Goal: Task Accomplishment & Management: Manage account settings

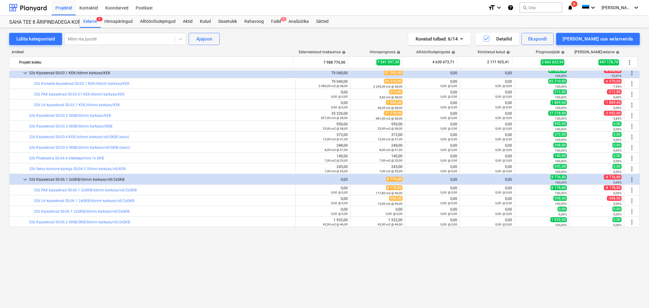
scroll to position [181, 0]
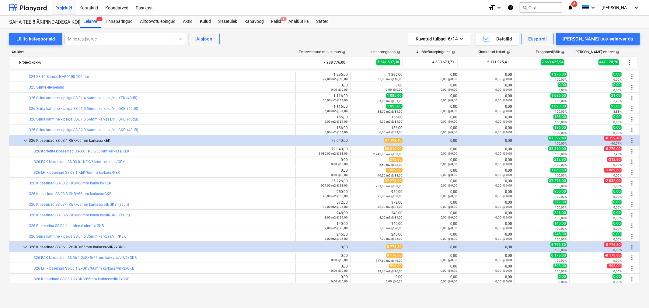
click at [630, 139] on span "more_vert" at bounding box center [631, 140] width 7 height 7
click at [629, 141] on span "more_vert" at bounding box center [631, 140] width 7 height 7
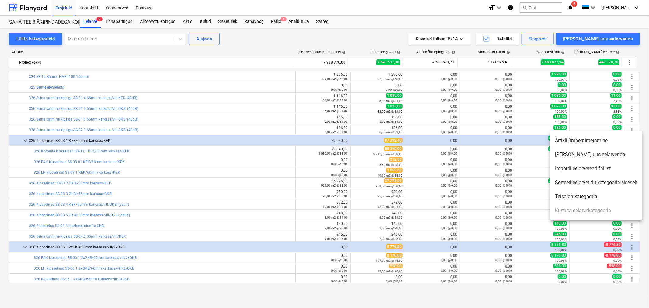
click at [583, 154] on li "[PERSON_NAME] uus eelarverida" at bounding box center [596, 154] width 92 height 14
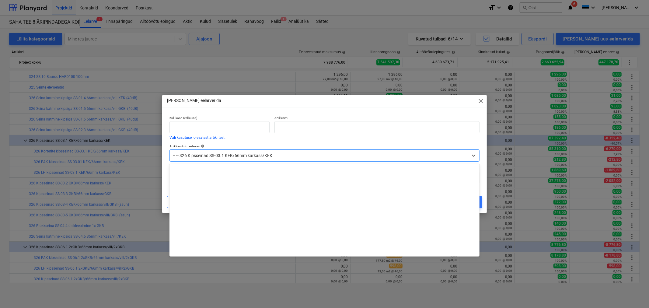
scroll to position [2320, 0]
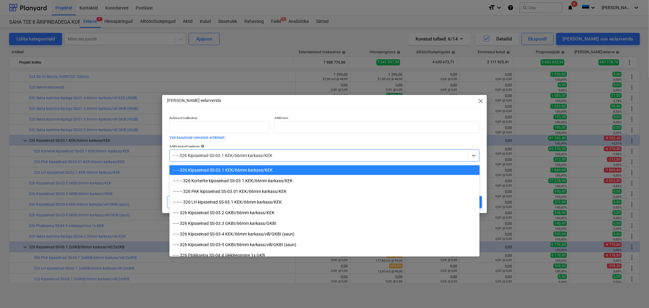
click at [290, 151] on div "-- -- 326 Kipsseinad SS-03.1 KEK/66mm karkass/KEK" at bounding box center [319, 155] width 298 height 9
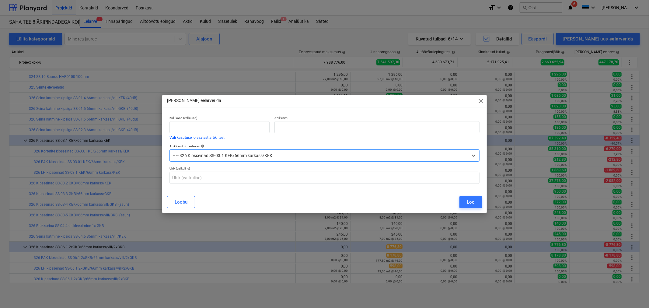
click at [286, 155] on div at bounding box center [319, 155] width 292 height 6
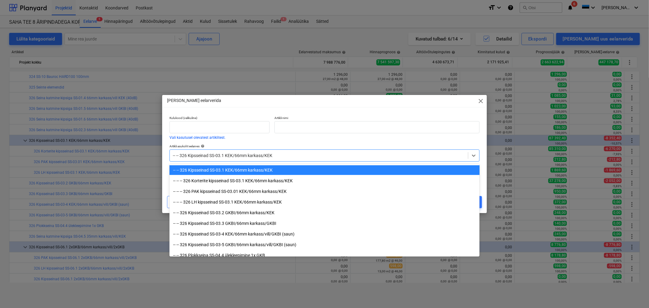
drag, startPoint x: 286, startPoint y: 155, endPoint x: 229, endPoint y: 156, distance: 57.5
click at [229, 156] on div at bounding box center [319, 155] width 292 height 6
click at [227, 157] on div at bounding box center [319, 155] width 292 height 6
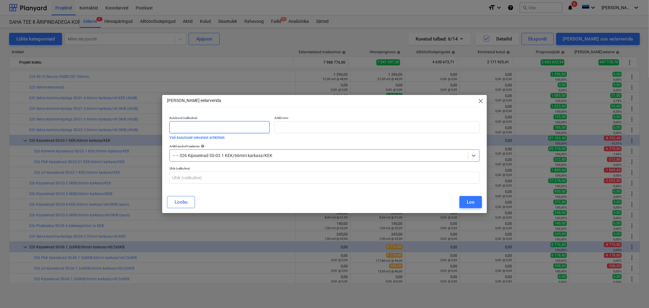
click at [236, 126] on input "text" at bounding box center [219, 127] width 100 height 12
type input "326"
click at [289, 128] on input "text" at bounding box center [376, 127] width 205 height 12
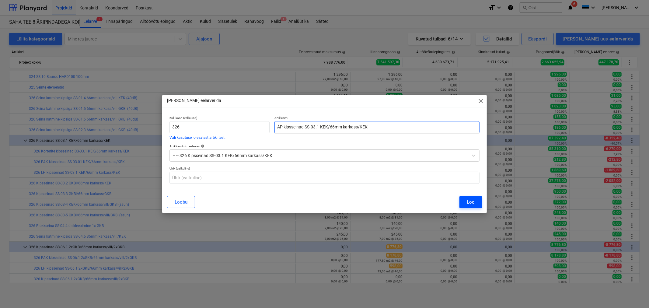
type input "ÄP kipsseinad SS-03.1 KEK/66mm karkass/KEK"
click at [474, 201] on div "Loo" at bounding box center [470, 202] width 8 height 8
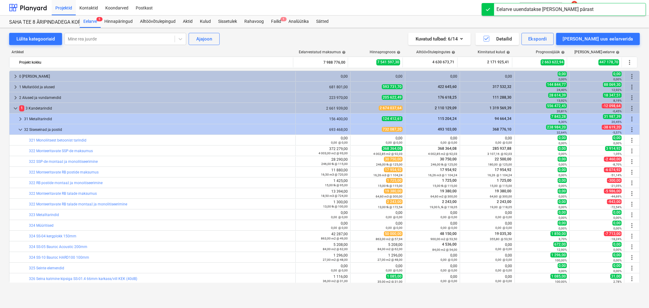
scroll to position [181, 0]
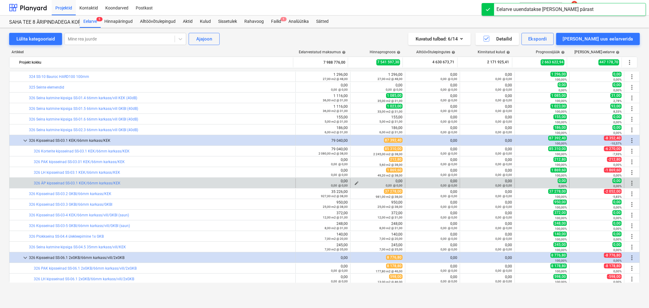
click at [356, 182] on span "edit" at bounding box center [356, 183] width 5 height 5
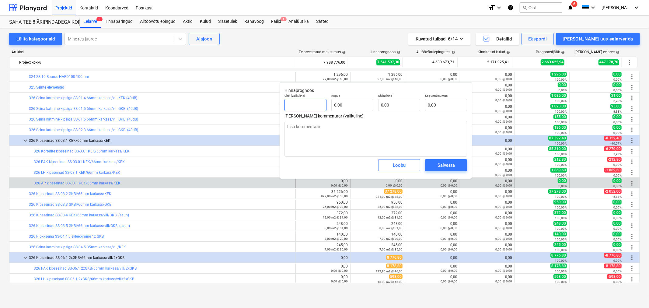
click at [319, 102] on input "text" at bounding box center [305, 105] width 42 height 12
type textarea "x"
type input "m"
type textarea "x"
type input "m2"
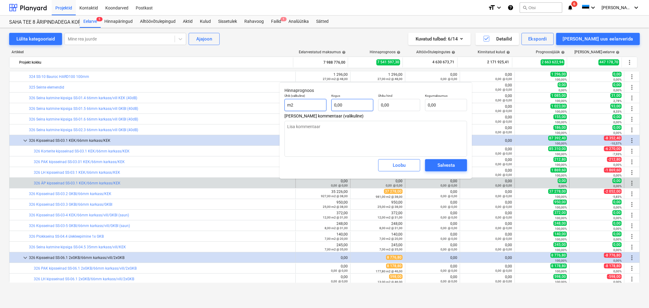
type textarea "x"
type input "1"
type textarea "x"
type input "13"
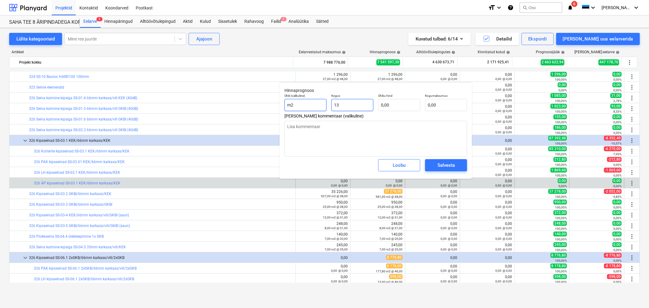
type textarea "x"
type input "130"
type textarea "x"
type input "130,"
type textarea "x"
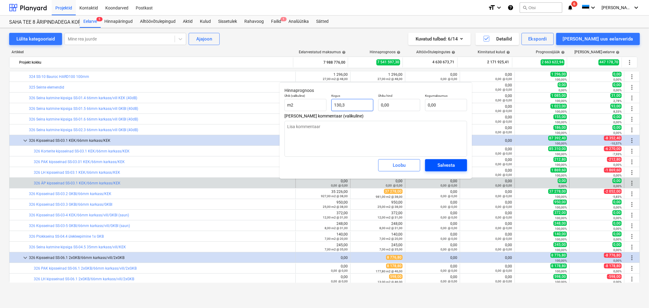
type input "130,3"
type textarea "x"
type input "130,30"
click at [448, 162] on div "Salvesta" at bounding box center [445, 165] width 17 height 8
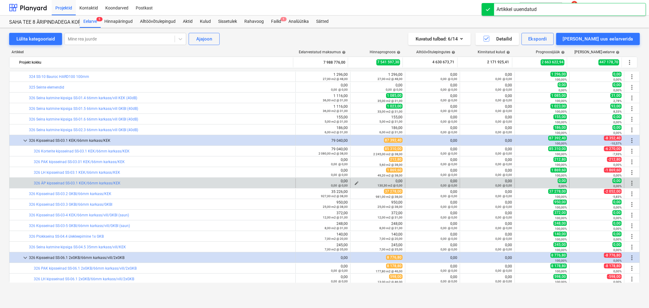
click at [355, 183] on span "edit" at bounding box center [356, 183] width 5 height 5
type textarea "x"
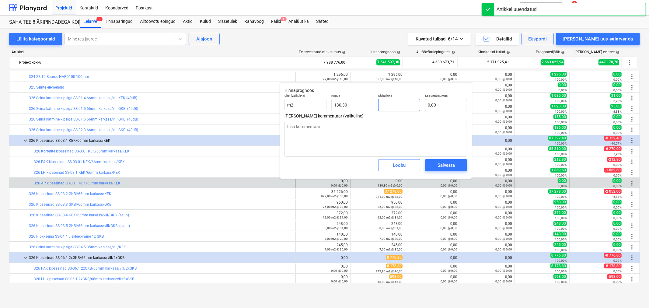
click at [409, 106] on input "text" at bounding box center [399, 105] width 42 height 12
type textarea "x"
type input "3"
type input "390,90"
type textarea "x"
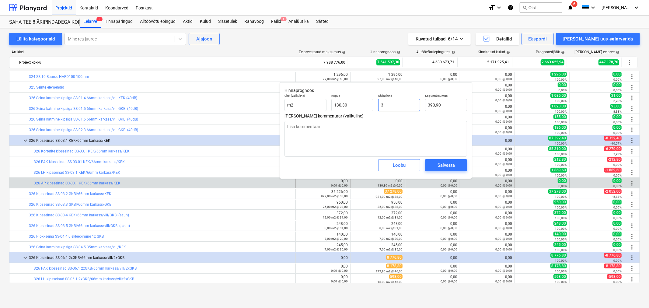
type input "38"
type input "4 951,40"
type input "38"
type textarea "x"
type input "38,00"
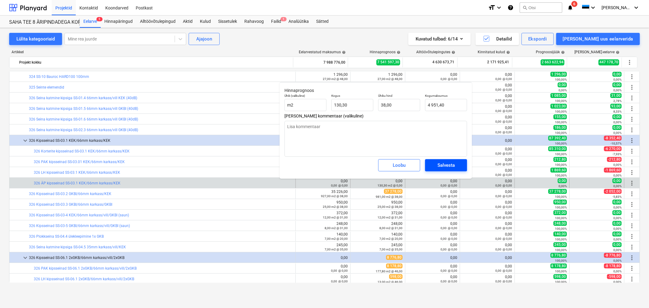
click at [454, 166] on div "Salvesta" at bounding box center [445, 165] width 17 height 8
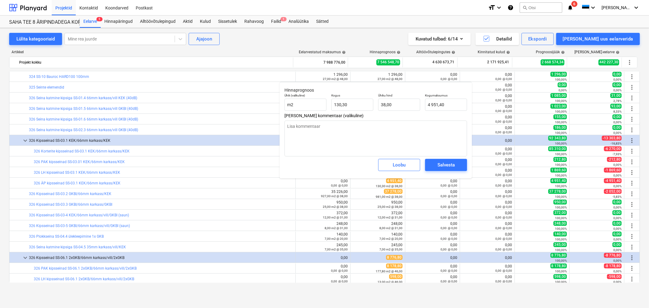
type textarea "x"
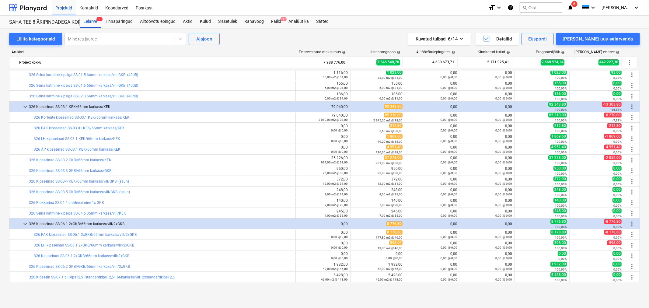
scroll to position [282, 0]
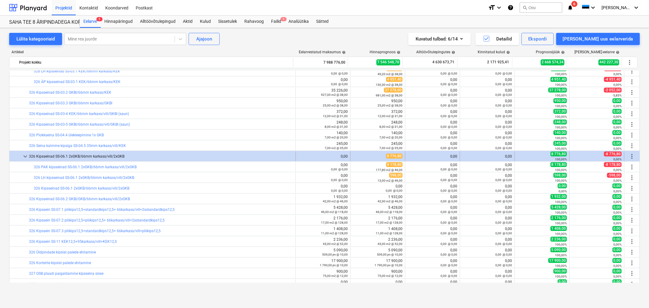
click at [330, 156] on div "0,00" at bounding box center [323, 156] width 50 height 4
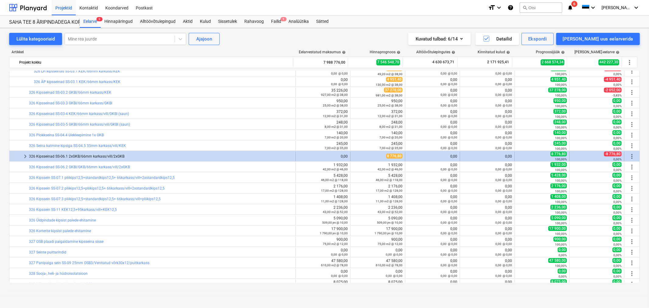
click at [53, 154] on div "326 Kipsseinad SS-06.1 2xGKB/66mm karkass/vill/2xGKB" at bounding box center [161, 156] width 264 height 10
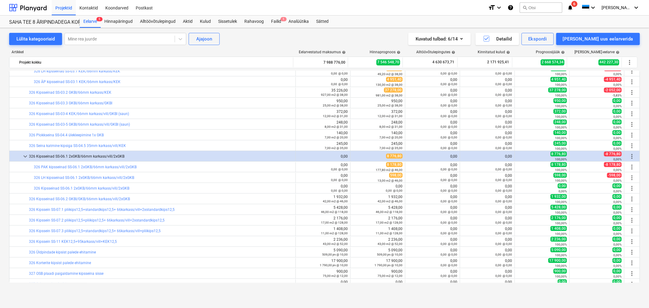
click at [53, 154] on div "326 Kipsseinad SS-06.1 2xGKB/66mm karkass/vill/2xGKB" at bounding box center [161, 156] width 264 height 10
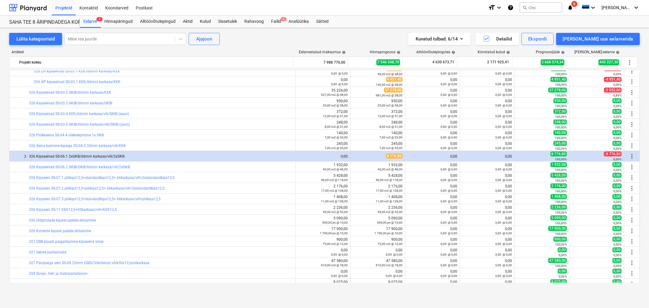
click at [53, 154] on div "326 Kipsseinad SS-06.1 2xGKB/66mm karkass/vill/2xGKB" at bounding box center [161, 156] width 264 height 10
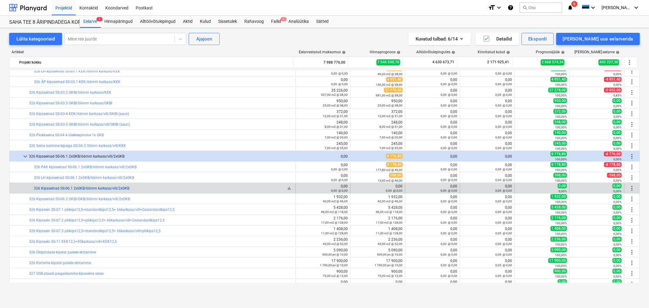
click at [61, 187] on link "326 Kipsseinad SS-06.1 2xGKB/66mm karkass/vill/2xGKB" at bounding box center [81, 188] width 95 height 4
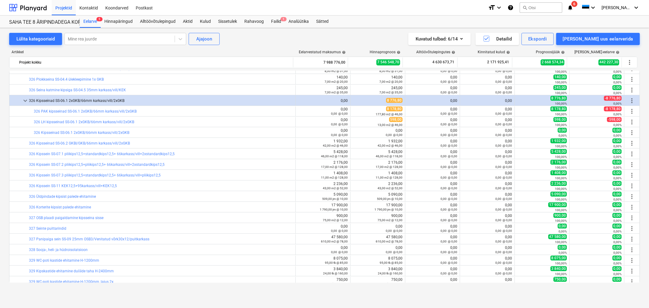
scroll to position [405, 0]
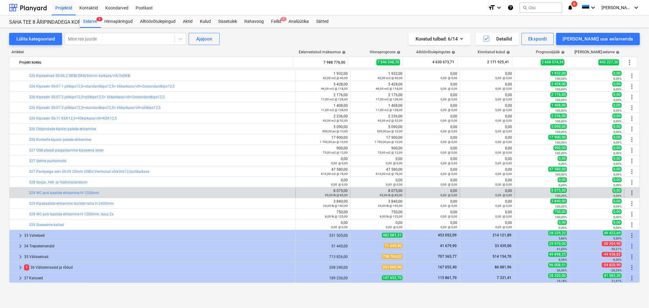
click at [630, 192] on span "more_vert" at bounding box center [631, 192] width 7 height 7
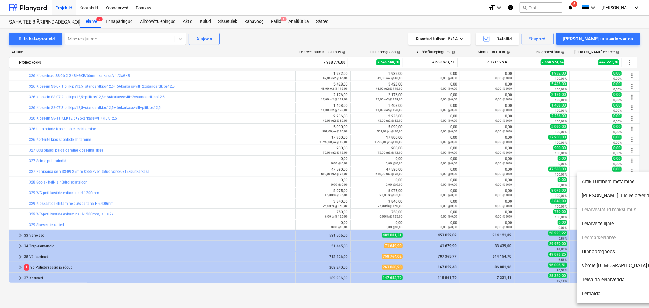
click at [618, 193] on li "[PERSON_NAME] uus eelarverida" at bounding box center [628, 196] width 105 height 14
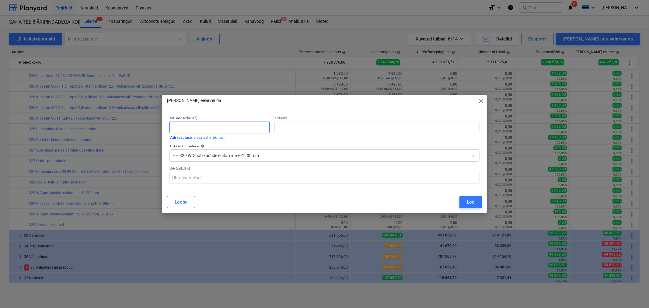
click at [201, 121] on input "text" at bounding box center [219, 127] width 100 height 12
type input "329"
type input "WC-poti kastide ehitamine H-1200mm"
click at [466, 200] on button "Loo" at bounding box center [470, 202] width 22 height 12
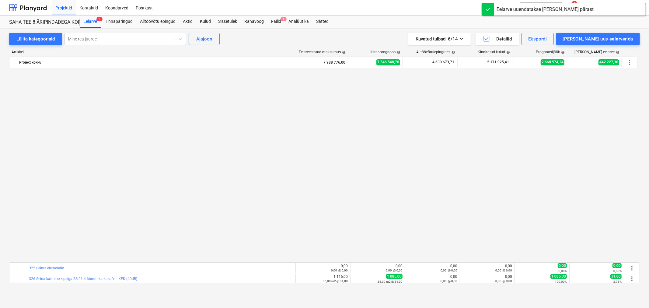
scroll to position [405, 0]
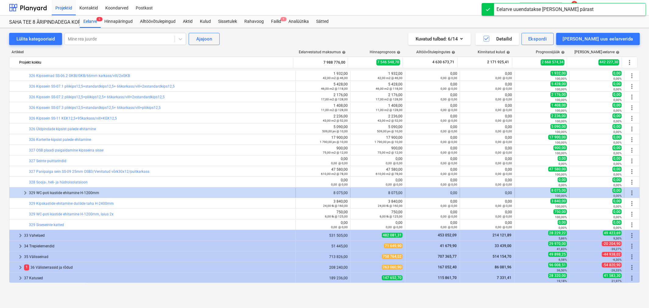
click at [22, 190] on span "keyboard_arrow_right" at bounding box center [25, 192] width 7 height 7
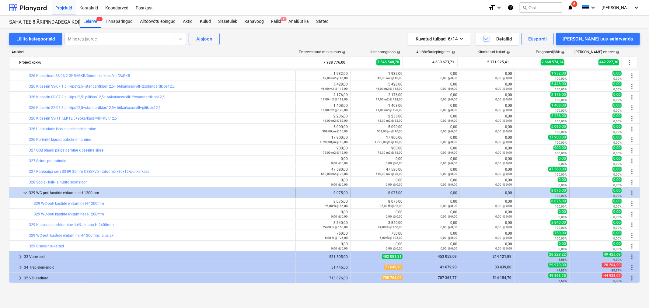
click at [630, 193] on span "more_vert" at bounding box center [631, 192] width 7 height 7
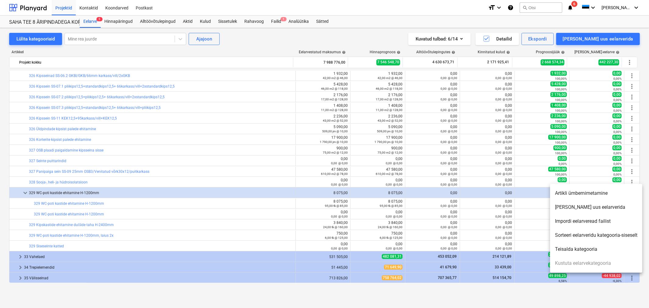
drag, startPoint x: 102, startPoint y: 204, endPoint x: 56, endPoint y: 206, distance: 46.6
click at [56, 206] on div at bounding box center [324, 154] width 649 height 308
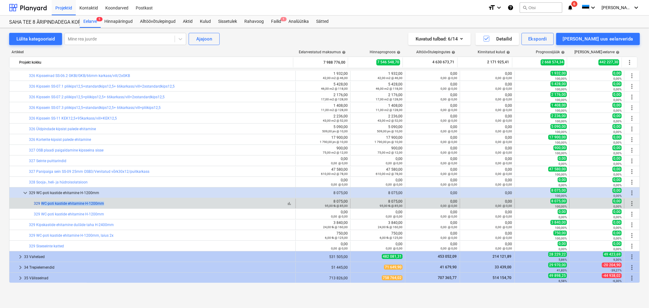
drag, startPoint x: 108, startPoint y: 205, endPoint x: 40, endPoint y: 206, distance: 67.5
click at [40, 206] on div "bar_chart 329 WC-poti kastide ehitamine H-1200mm" at bounding box center [163, 203] width 259 height 4
copy link "WC-poti kastide ehitamine H-1200mm"
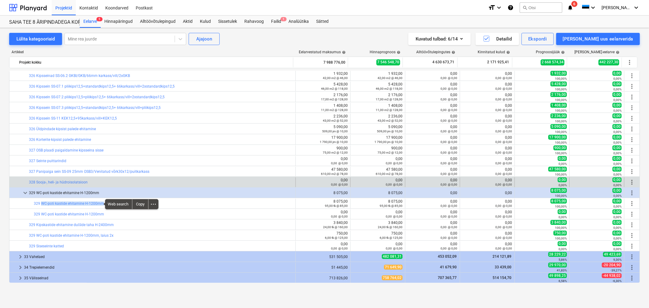
click at [631, 183] on span "more_vert" at bounding box center [631, 181] width 7 height 7
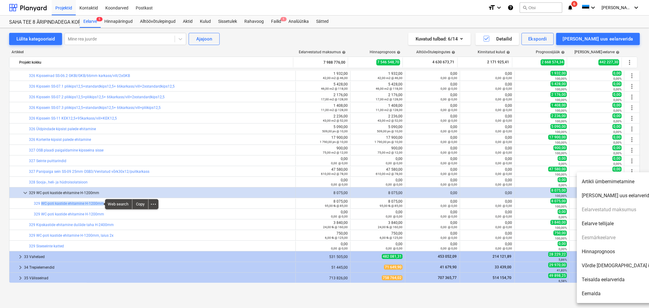
click at [616, 194] on li "[PERSON_NAME] uus eelarverida" at bounding box center [628, 196] width 105 height 14
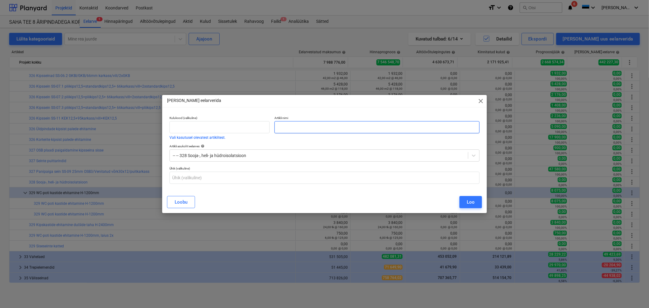
click at [388, 127] on input "text" at bounding box center [376, 127] width 205 height 12
paste input "WC-poti kastide ehitamine H-1200mm"
type input "LH WC-poti kastide ehitamine H-1200mm"
click at [227, 125] on input "text" at bounding box center [219, 127] width 100 height 12
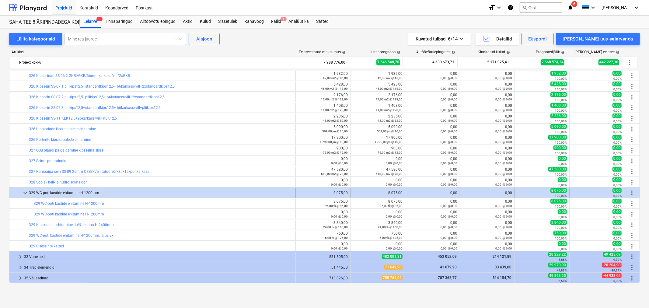
click at [632, 192] on span "more_vert" at bounding box center [631, 192] width 7 height 7
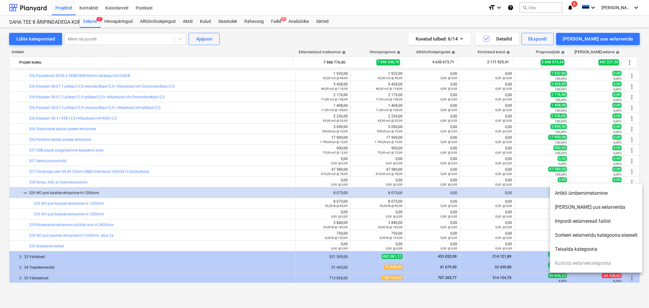
click at [586, 205] on li "[PERSON_NAME] uus eelarverida" at bounding box center [596, 207] width 92 height 14
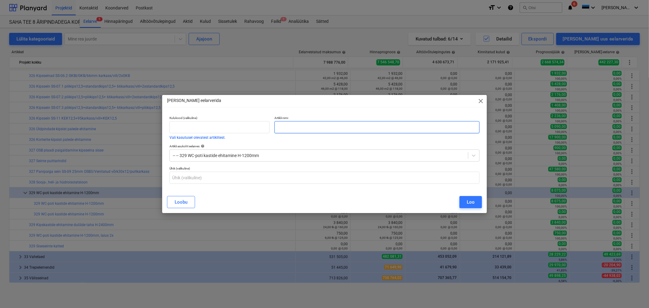
click at [317, 125] on input "text" at bounding box center [376, 127] width 205 height 12
paste input "WC-poti kastide ehitamine H-1200mm"
type input "LH WC-poti kastide ehitamine H-1200mm"
click at [248, 125] on input "text" at bounding box center [219, 127] width 100 height 12
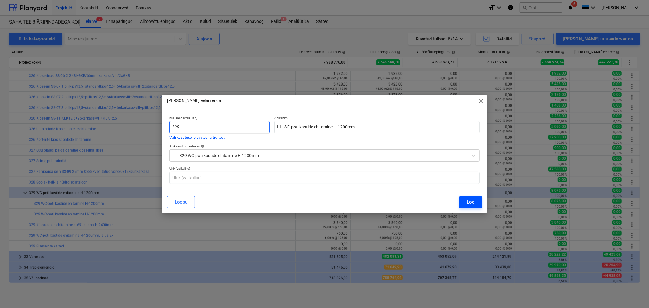
type input "329"
click at [469, 202] on div "Loo" at bounding box center [470, 202] width 8 height 8
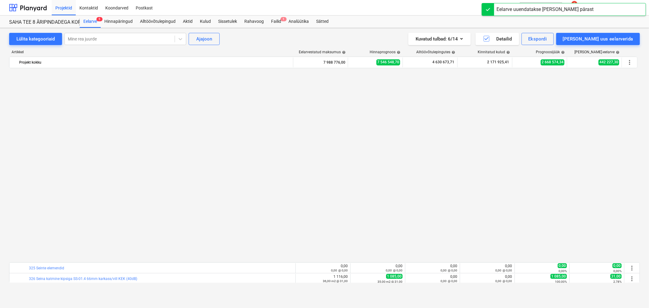
scroll to position [405, 0]
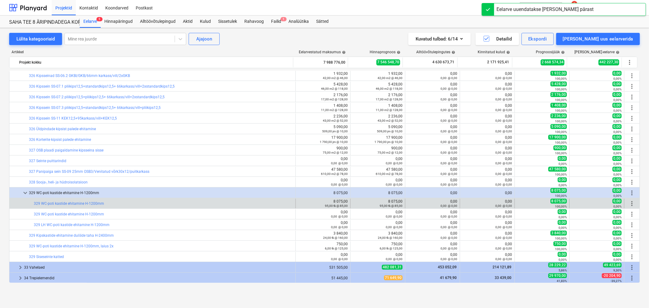
click at [628, 203] on span "more_vert" at bounding box center [631, 203] width 7 height 7
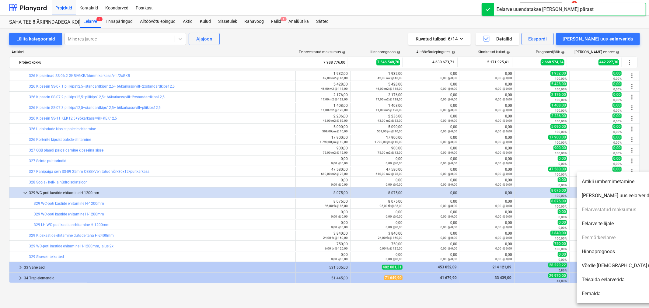
click at [606, 179] on li "Artikli ümbernimetamine" at bounding box center [628, 182] width 105 height 14
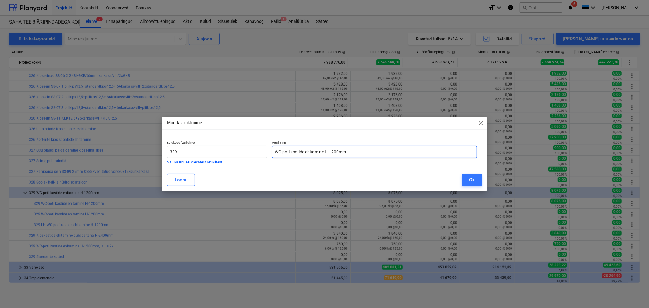
click at [273, 148] on input "WC-poti kastide ehitamine H-1200mm" at bounding box center [374, 152] width 205 height 12
type input "Korterite WC-poti kastide ehitamine H-1200mm"
click at [465, 181] on button "Ok" at bounding box center [472, 180] width 20 height 12
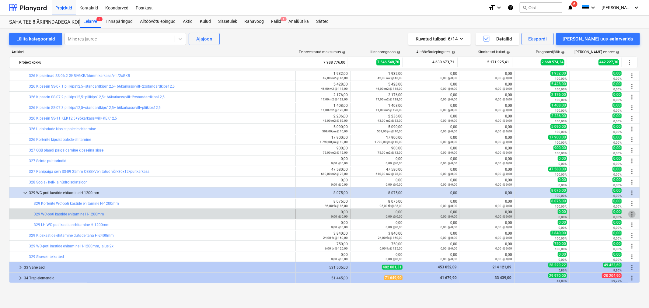
click at [630, 213] on span "more_vert" at bounding box center [631, 213] width 7 height 7
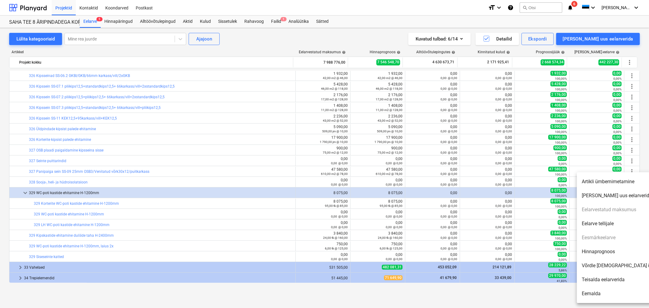
click at [604, 184] on li "Artikli ümbernimetamine" at bounding box center [628, 182] width 105 height 14
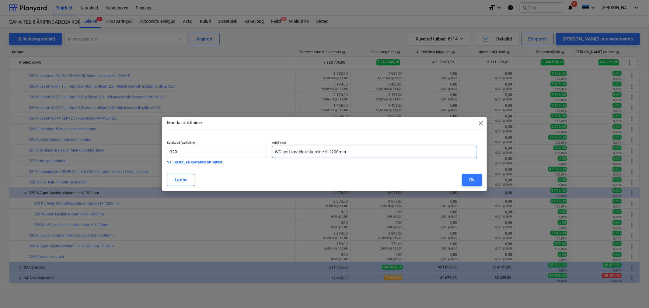
click at [275, 151] on input "WC-poti kastide ehitamine H-1200mm" at bounding box center [374, 152] width 205 height 12
type input "[PERSON_NAME]-poti kastide ehitamine H-1200mm"
click at [466, 178] on button "Ok" at bounding box center [472, 180] width 20 height 12
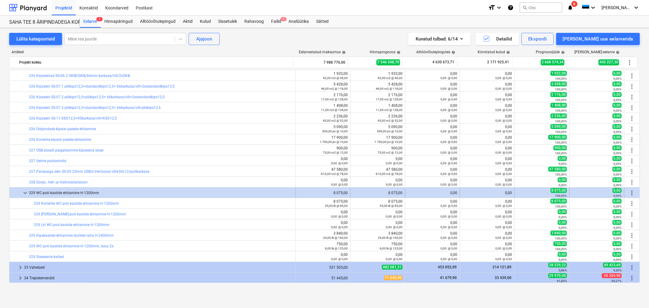
click at [633, 192] on span "more_vert" at bounding box center [631, 192] width 7 height 7
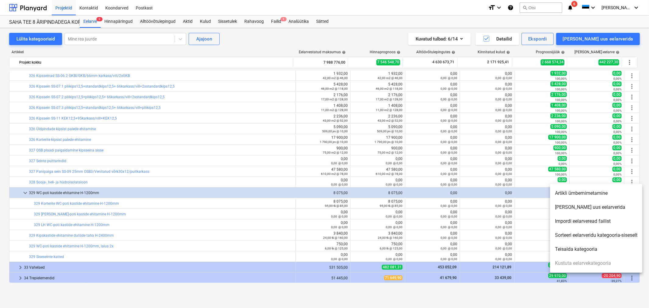
click at [593, 206] on li "[PERSON_NAME] uus eelarverida" at bounding box center [596, 207] width 92 height 14
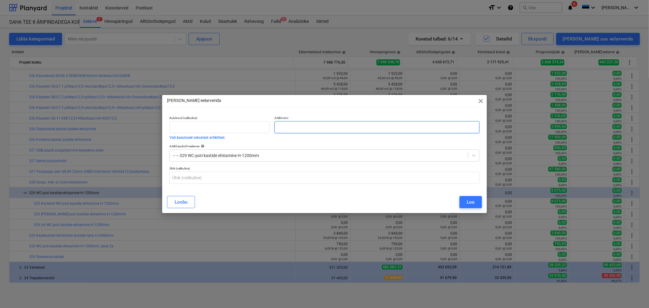
click at [344, 123] on input "text" at bounding box center [376, 127] width 205 height 12
paste input "WC-poti kastide ehitamine H-1200mm"
type input "ÄP WC-poti kastide ehitamine H-1200mm"
click at [194, 125] on input "text" at bounding box center [219, 127] width 100 height 12
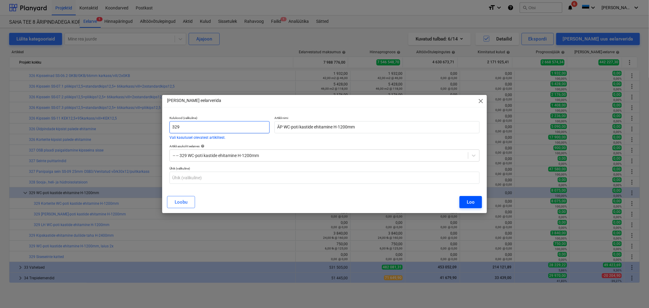
type input "329"
click at [476, 198] on button "Loo" at bounding box center [470, 202] width 22 height 12
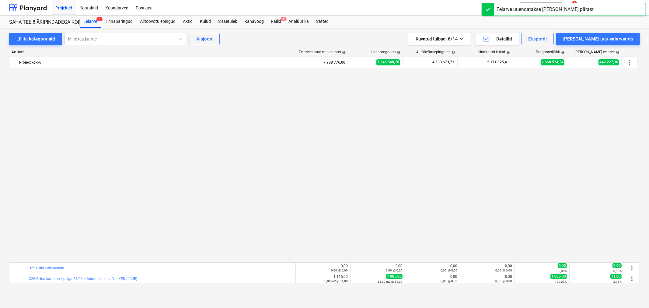
scroll to position [405, 0]
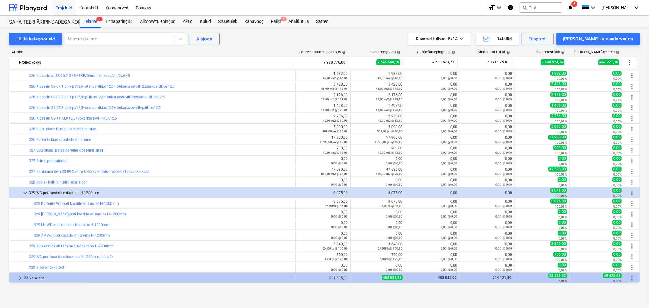
click at [354, 235] on span "edit" at bounding box center [356, 235] width 5 height 5
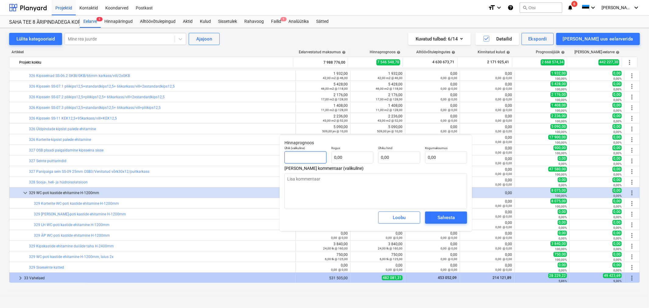
click at [308, 151] on input "text" at bounding box center [305, 157] width 42 height 12
type textarea "x"
type input "t"
type textarea "x"
type input "tk"
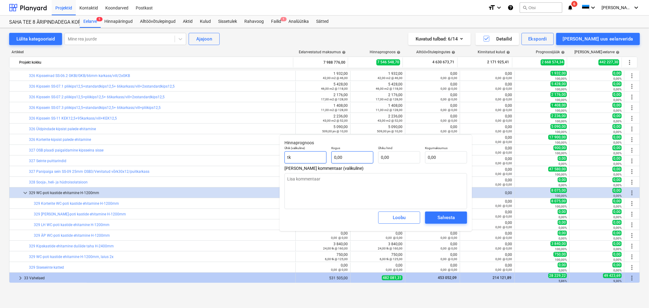
type textarea "x"
type input "1"
type textarea "x"
type input "12"
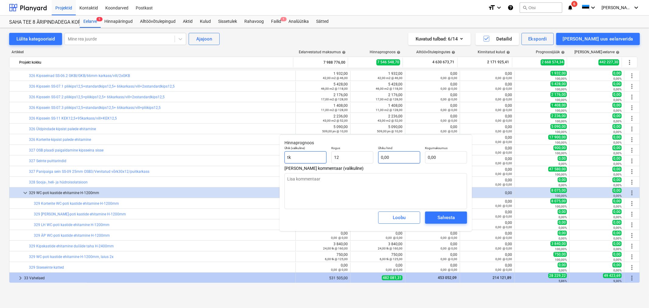
type textarea "x"
type input "12,00"
type textarea "x"
type input "8"
type input "96,00"
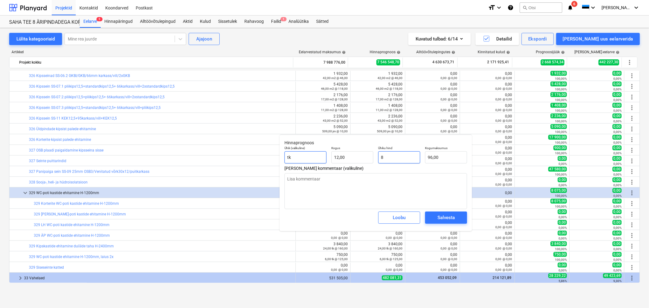
type textarea "x"
type input "85"
type input "1 020,00"
type input "85"
type textarea "x"
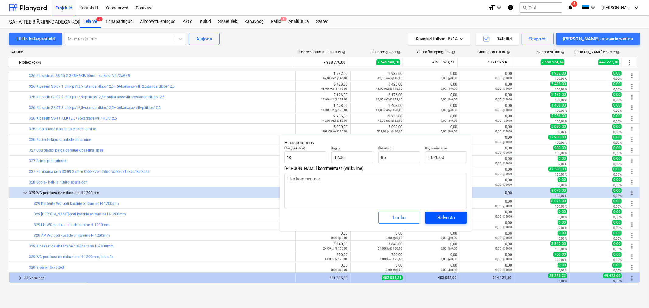
type input "85,00"
click at [457, 219] on span "Salvesta" at bounding box center [445, 217] width 27 height 8
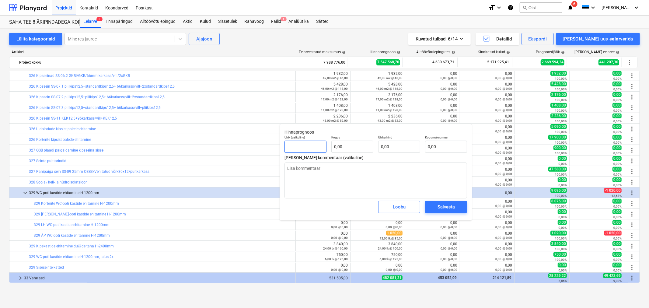
click at [309, 145] on input "text" at bounding box center [305, 146] width 42 height 12
type textarea "x"
type input "t"
type textarea "x"
type input "tk"
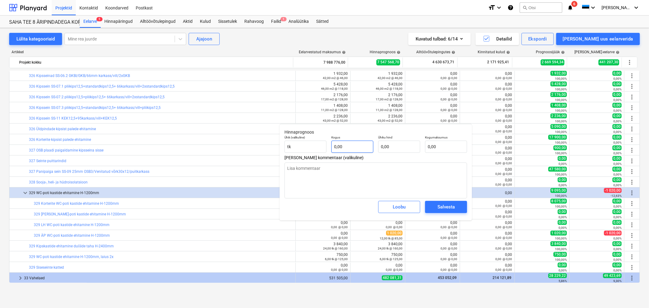
type textarea "x"
click at [361, 147] on input "text" at bounding box center [352, 146] width 42 height 12
type textarea "x"
type input "7"
type textarea "x"
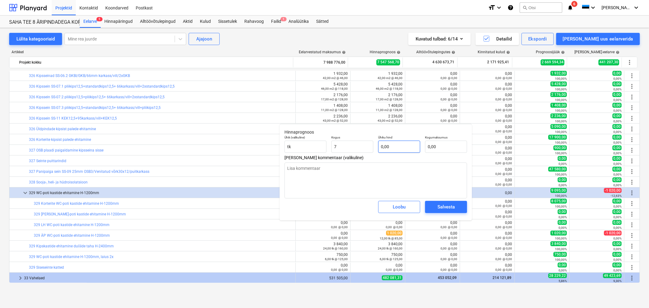
type input "7,00"
click at [381, 147] on input "text" at bounding box center [399, 146] width 42 height 12
type textarea "x"
type input "8"
type input "56,00"
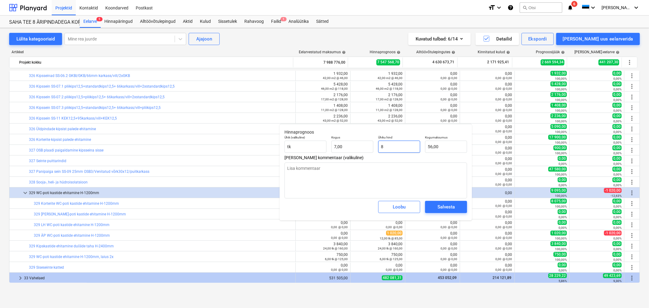
type textarea "x"
type input "85"
type input "595,00"
type input "85"
type textarea "x"
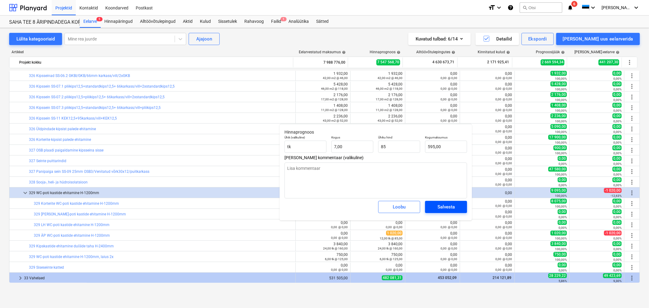
type input "85,00"
click at [433, 205] on span "Salvesta" at bounding box center [445, 207] width 27 height 8
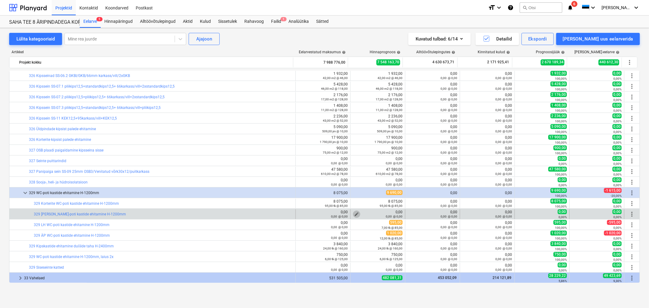
click at [355, 213] on span "edit" at bounding box center [356, 214] width 5 height 5
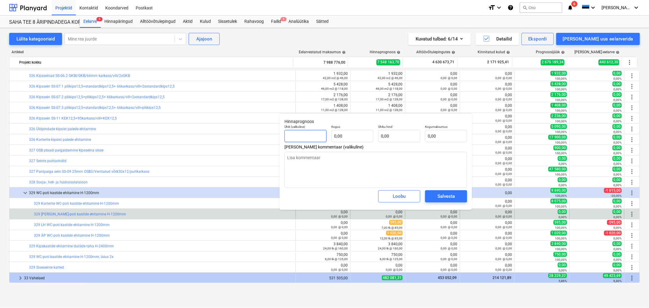
click at [313, 140] on input "text" at bounding box center [305, 136] width 42 height 12
type textarea "x"
type input "t"
type textarea "x"
type input "tk"
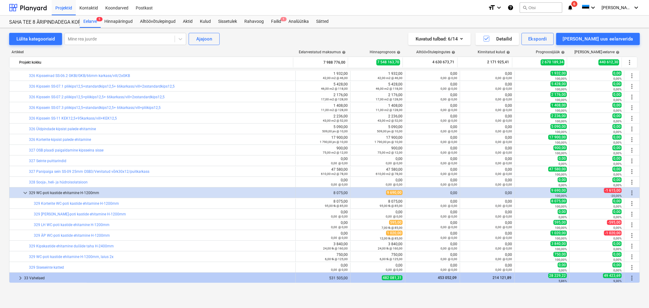
type textarea "x"
type input "0,00"
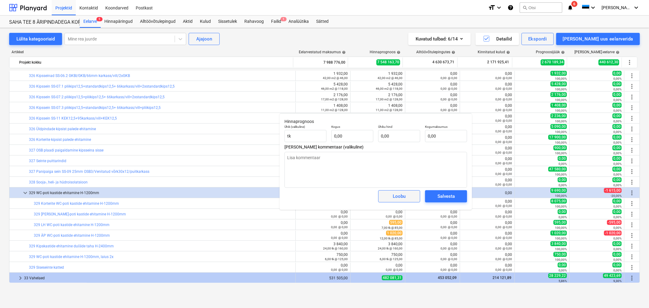
click at [391, 199] on span "Loobu" at bounding box center [399, 196] width 27 height 8
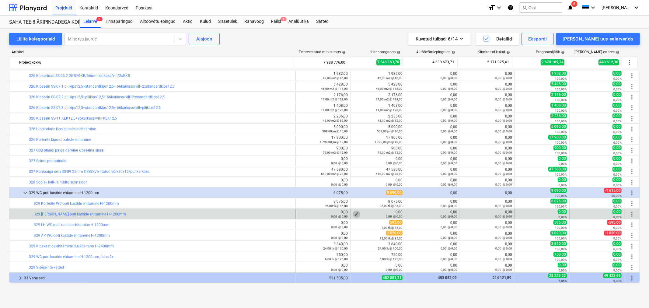
click at [354, 214] on span "edit" at bounding box center [356, 214] width 5 height 5
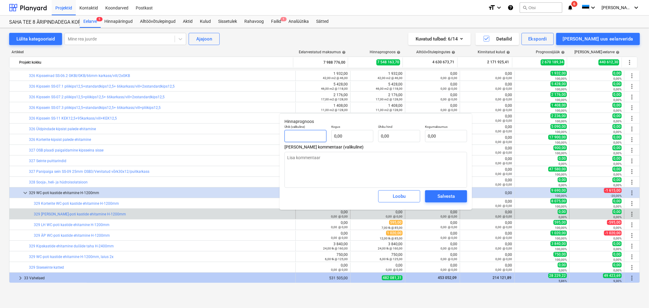
click at [311, 135] on input "text" at bounding box center [305, 136] width 42 height 12
type textarea "x"
type input "t"
type textarea "x"
type input "tk"
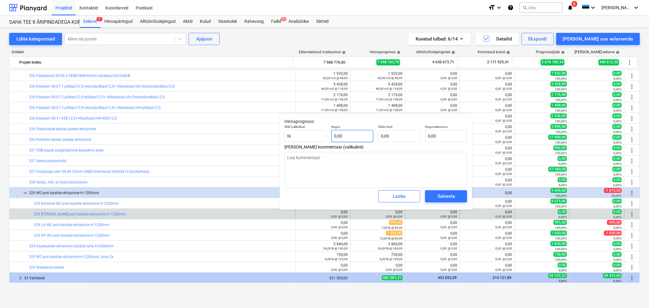
type textarea "x"
click at [356, 135] on input "text" at bounding box center [352, 136] width 42 height 12
type textarea "x"
type input "1"
type textarea "x"
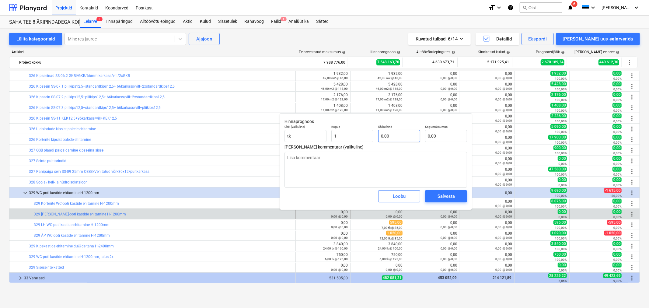
type input "1,00"
click at [400, 138] on input "text" at bounding box center [399, 136] width 42 height 12
type textarea "x"
type input "8"
type input "8,00"
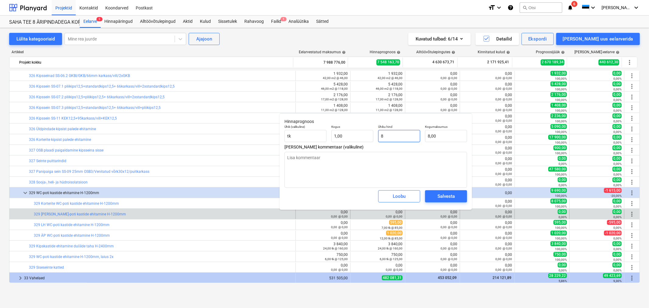
type textarea "x"
type input "85"
type input "85,00"
type input "85"
type textarea "x"
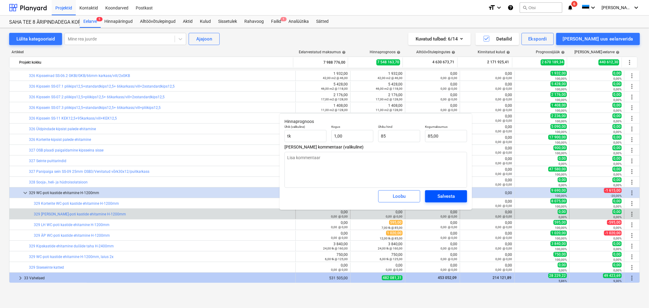
type input "85,00"
click at [449, 198] on div "Salvesta" at bounding box center [445, 196] width 17 height 8
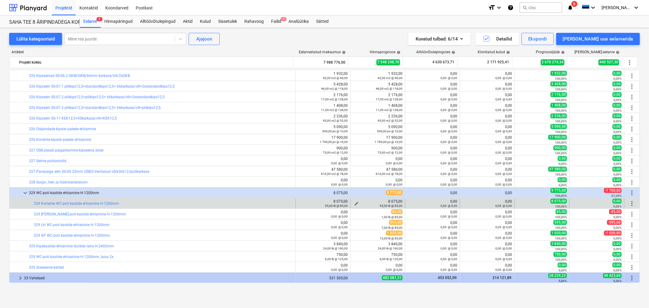
click at [354, 202] on span "edit" at bounding box center [356, 203] width 5 height 5
type textarea "x"
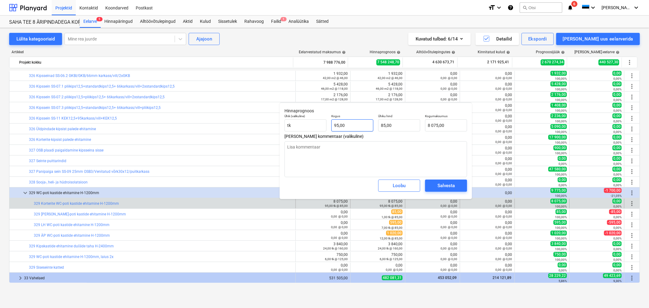
type input "95"
click at [361, 122] on input "95" at bounding box center [352, 125] width 42 height 12
click at [361, 123] on input "95" at bounding box center [352, 125] width 42 height 12
type textarea "x"
type input "9"
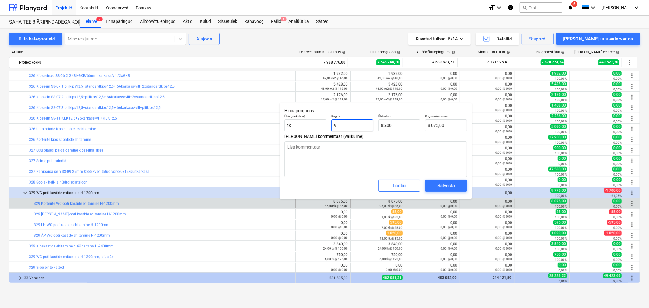
type input "765,00"
type textarea "x"
type input "94"
type input "7 990,00"
type input "94"
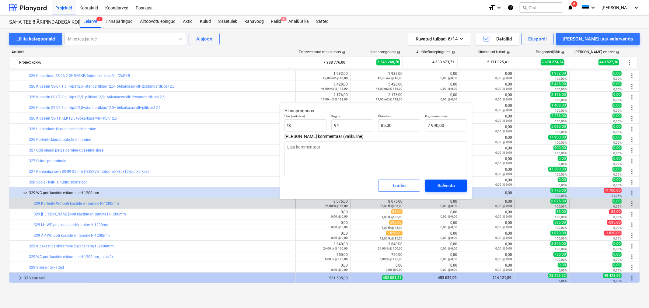
type textarea "x"
type input "94,00"
click at [447, 187] on div "Salvesta" at bounding box center [445, 186] width 17 height 8
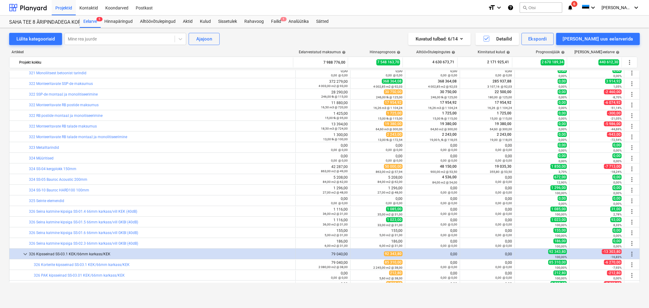
scroll to position [168, 0]
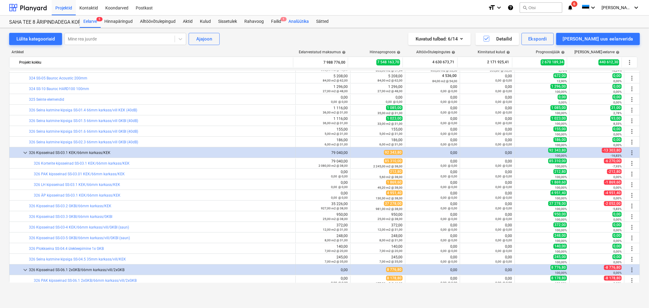
click at [299, 18] on div "Analüütika" at bounding box center [299, 22] width 28 height 12
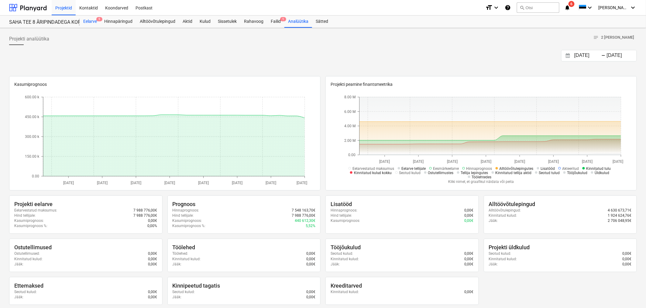
click at [93, 20] on div "Eelarve 5" at bounding box center [90, 22] width 21 height 12
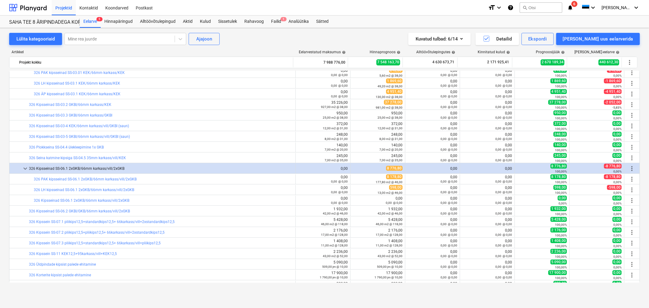
scroll to position [236, 0]
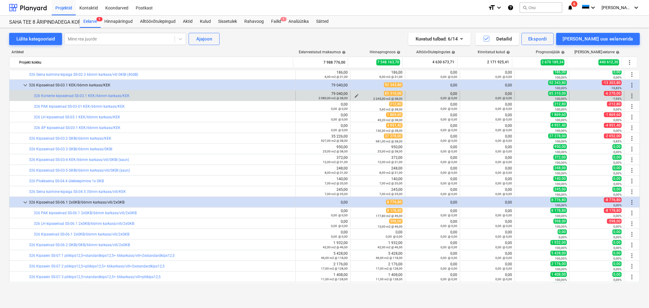
click at [354, 95] on span "edit" at bounding box center [356, 95] width 5 height 5
type textarea "x"
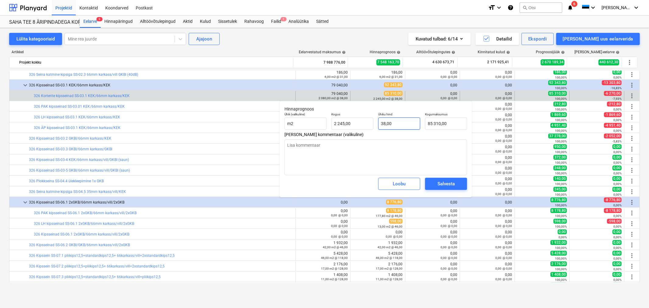
type input "38"
click at [405, 121] on input "38" at bounding box center [399, 123] width 42 height 12
type textarea "x"
type input "3"
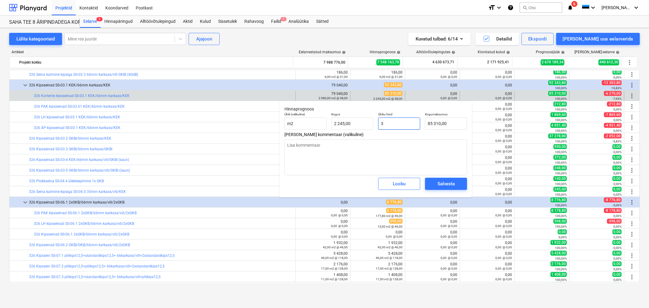
type input "6 735,00"
type textarea "x"
type input "33"
type input "74 085,00"
type input "33"
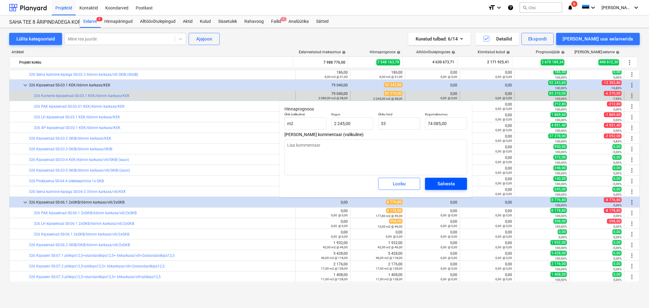
type textarea "x"
type input "33,00"
click at [447, 183] on div "Salvesta" at bounding box center [445, 184] width 17 height 8
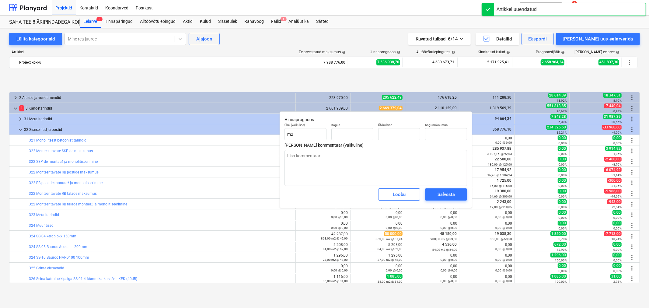
type textarea "x"
type input "5,60"
type input "38,00"
type input "212,80"
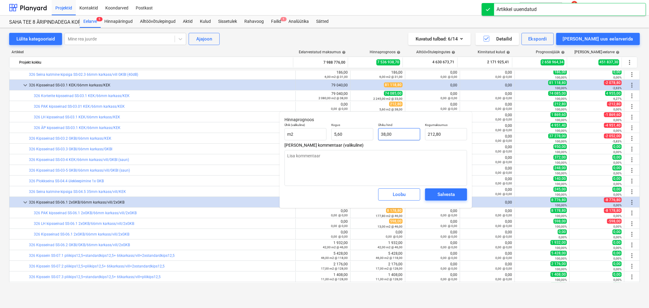
type input "38"
click at [397, 135] on input "38" at bounding box center [399, 134] width 42 height 12
type textarea "x"
type input "3"
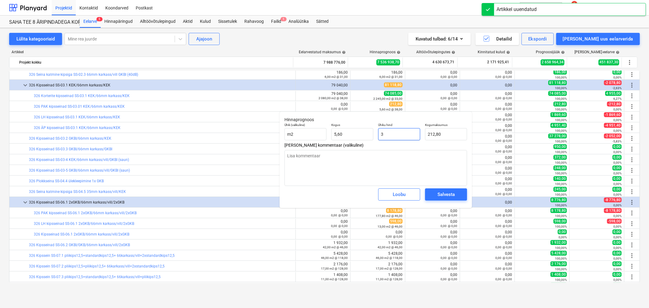
type input "16,80"
type input "33"
type textarea "x"
type input "184,80"
type input "33"
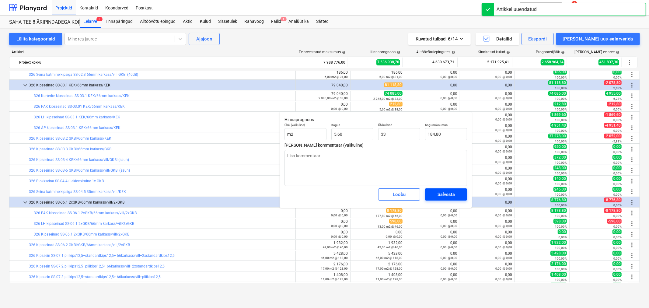
type textarea "x"
type input "33,00"
click at [449, 190] on button "Salvesta" at bounding box center [446, 194] width 42 height 12
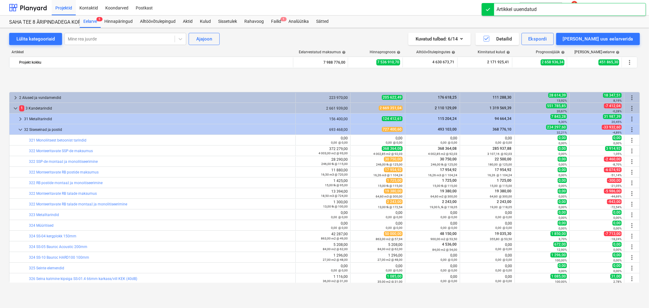
type textarea "x"
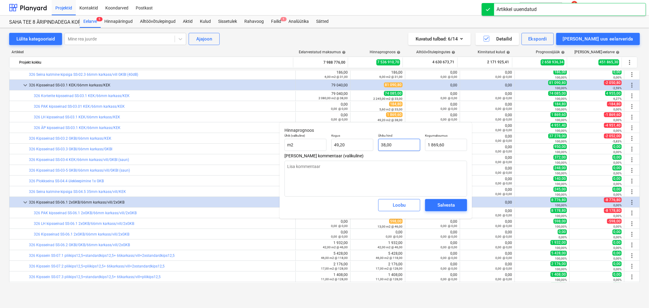
type input "38"
click at [405, 146] on input "38" at bounding box center [399, 145] width 42 height 12
type textarea "x"
type input "3"
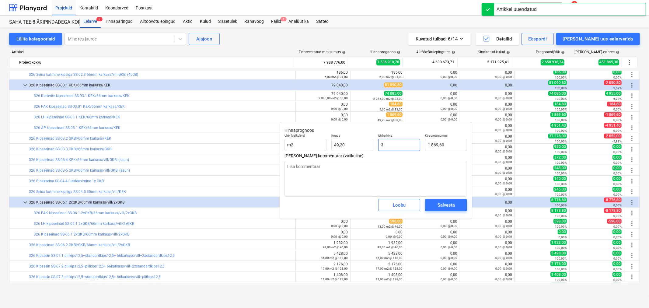
type input "147,60"
type textarea "x"
type input "33"
type input "1 623,60"
type input "33"
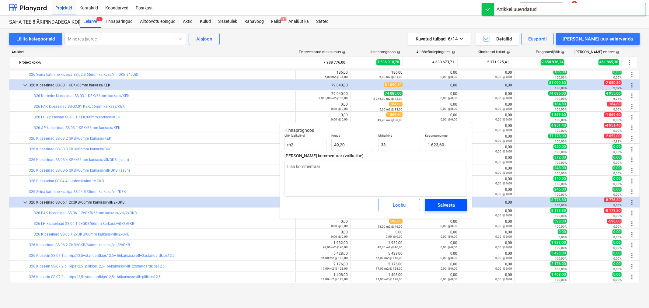
type textarea "x"
type input "33,00"
click at [438, 206] on div "Salvesta" at bounding box center [445, 205] width 17 height 8
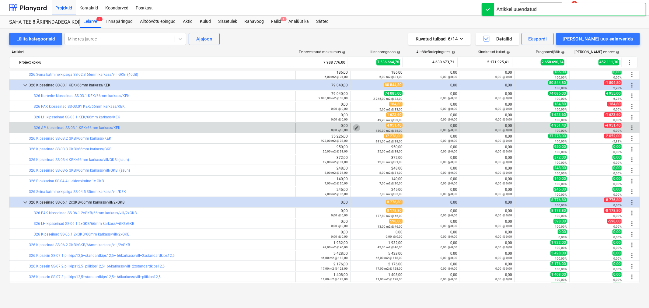
click at [355, 127] on span "edit" at bounding box center [356, 127] width 5 height 5
type textarea "x"
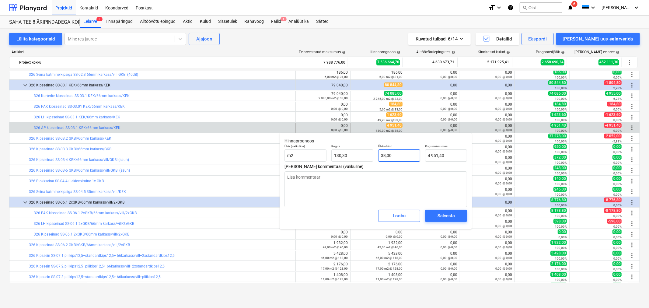
type input "38"
click at [395, 153] on input "38" at bounding box center [399, 155] width 42 height 12
type textarea "x"
type input "3"
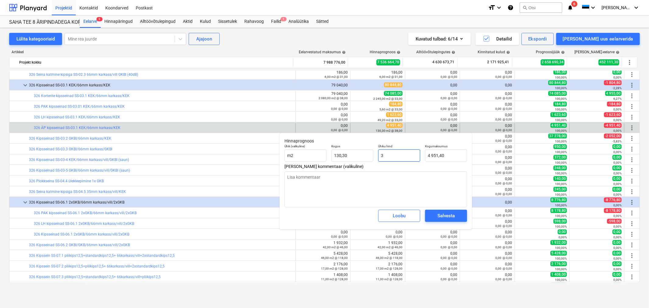
type input "390,90"
type textarea "x"
type input "33"
type input "4 299,90"
type input "33"
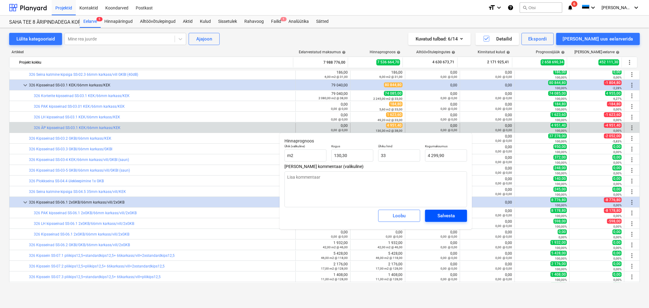
type textarea "x"
type input "33,00"
click at [438, 215] on div "Salvesta" at bounding box center [445, 216] width 17 height 8
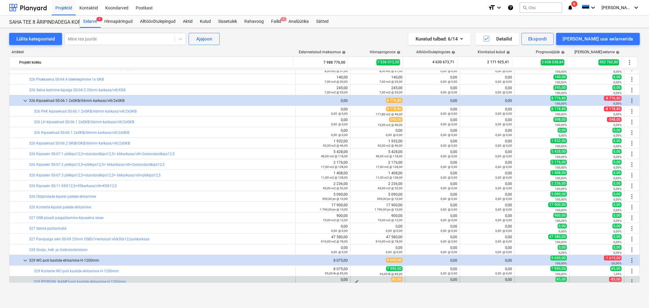
scroll to position [439, 0]
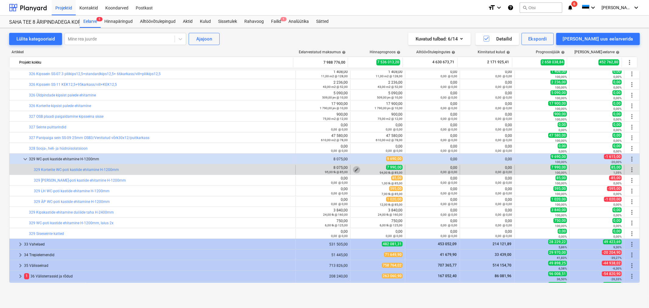
click at [354, 168] on span "edit" at bounding box center [356, 169] width 5 height 5
type textarea "x"
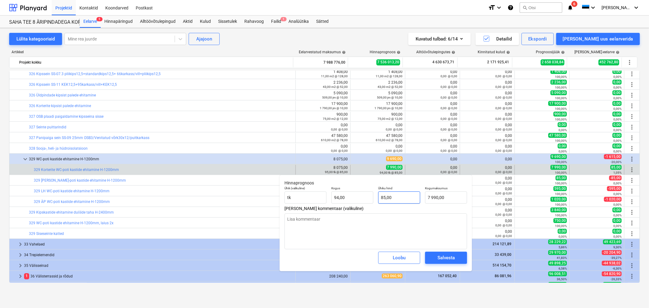
type input "85"
click at [404, 199] on input "85" at bounding box center [399, 197] width 42 height 12
type textarea "x"
type input "6"
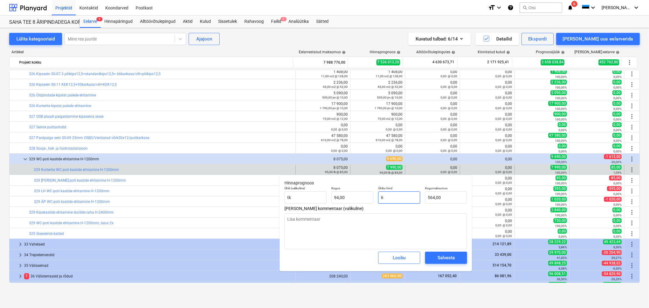
type input "564,00"
type textarea "x"
type input "60"
type input "5 640,00"
type input "60"
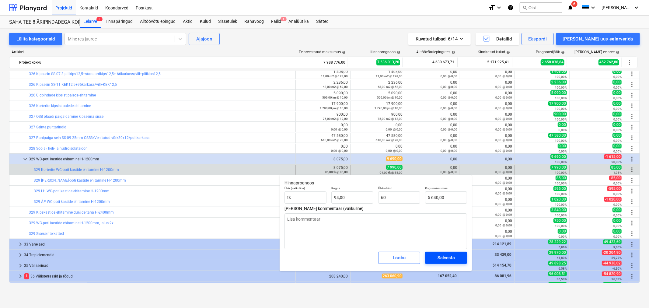
type textarea "x"
type input "60,00"
click at [459, 257] on span "Salvesta" at bounding box center [445, 258] width 27 height 8
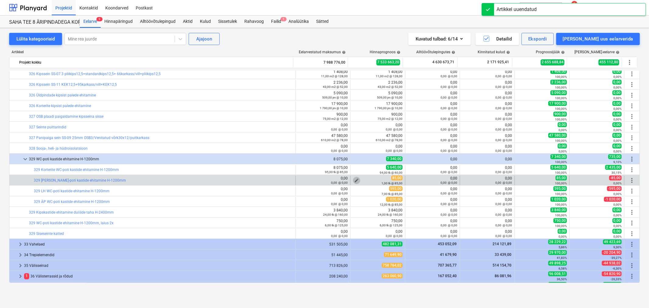
click at [354, 179] on span "edit" at bounding box center [356, 180] width 5 height 5
type textarea "x"
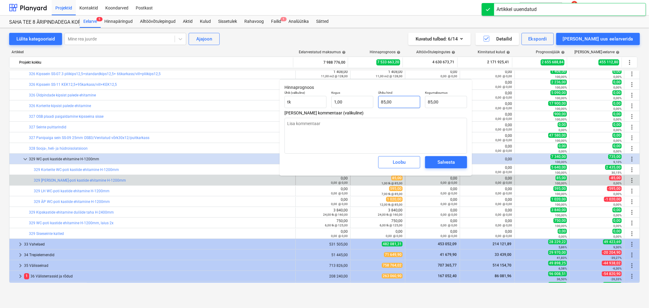
type input "85"
click at [400, 104] on input "85" at bounding box center [399, 102] width 42 height 12
type textarea "x"
type input "6"
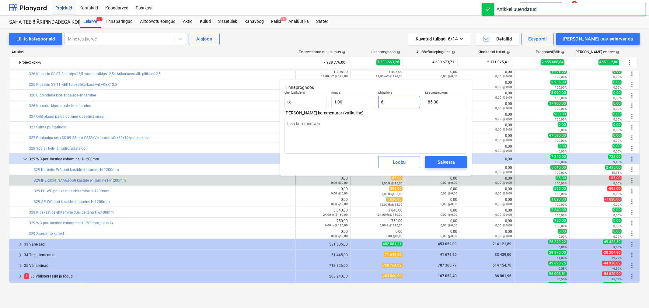
type input "6,00"
type textarea "x"
type input "60"
type input "60,00"
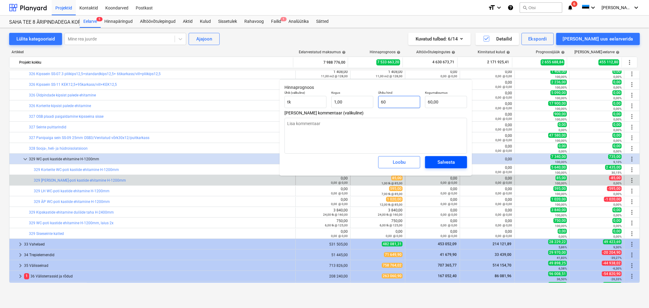
type input "60"
type textarea "x"
type input "60,00"
click at [452, 160] on div "Salvesta" at bounding box center [445, 162] width 17 height 8
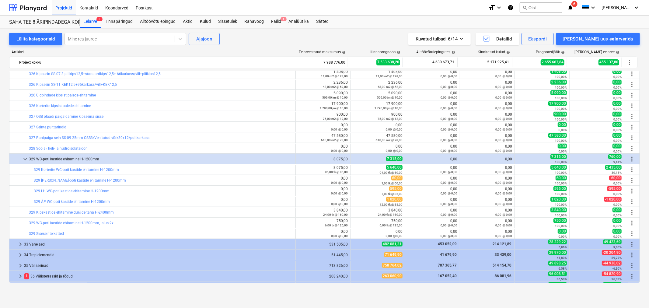
type textarea "x"
type input "1,00"
type input "60,00"
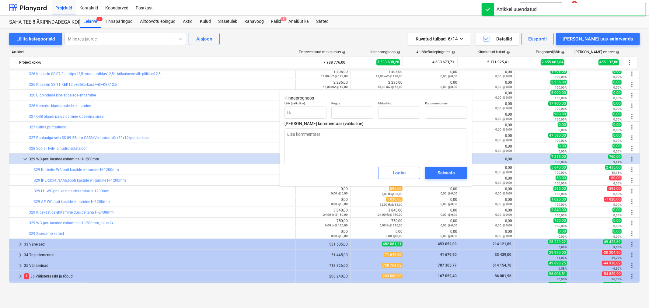
type textarea "x"
type input "7,00"
type input "85,00"
type input "595,00"
click at [403, 107] on input "85" at bounding box center [399, 112] width 42 height 12
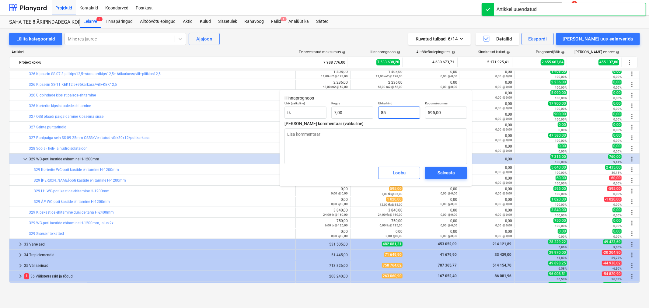
click at [403, 107] on input "85" at bounding box center [399, 112] width 42 height 12
click at [446, 169] on div "Salvesta" at bounding box center [445, 173] width 17 height 8
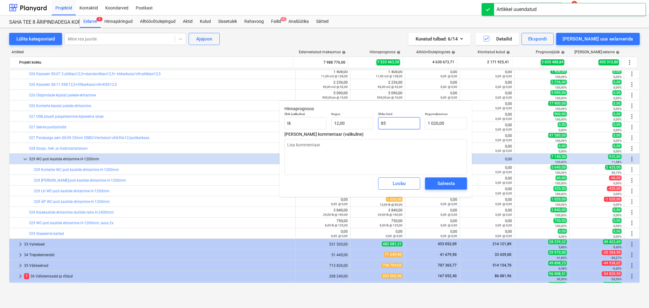
click at [398, 123] on input "85" at bounding box center [399, 123] width 42 height 12
click at [452, 182] on div "Salvesta" at bounding box center [445, 183] width 17 height 8
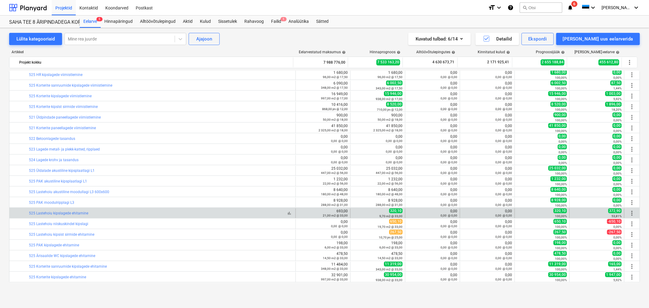
scroll to position [844, 0]
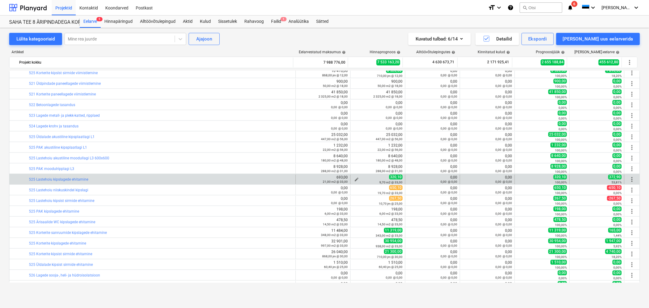
click at [354, 178] on span "edit" at bounding box center [356, 179] width 5 height 5
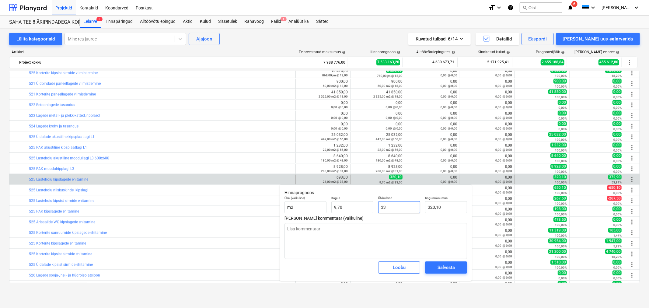
click at [402, 206] on input "33" at bounding box center [399, 207] width 42 height 12
click at [446, 267] on div "Salvesta" at bounding box center [445, 267] width 17 height 8
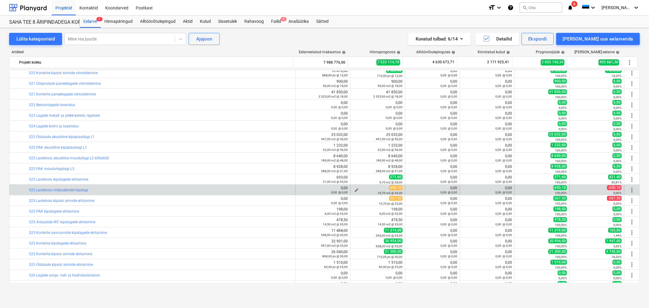
click at [354, 189] on span "edit" at bounding box center [356, 190] width 5 height 5
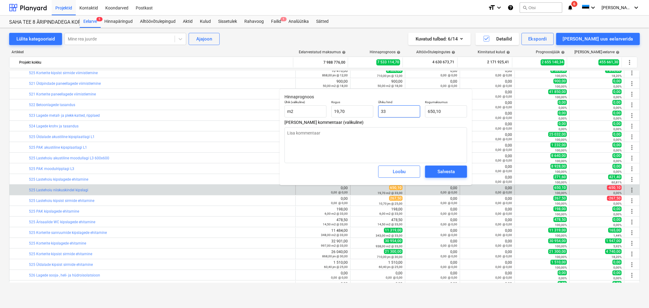
click at [400, 109] on input "33" at bounding box center [399, 111] width 42 height 12
click at [434, 168] on span "Salvesta" at bounding box center [445, 172] width 27 height 8
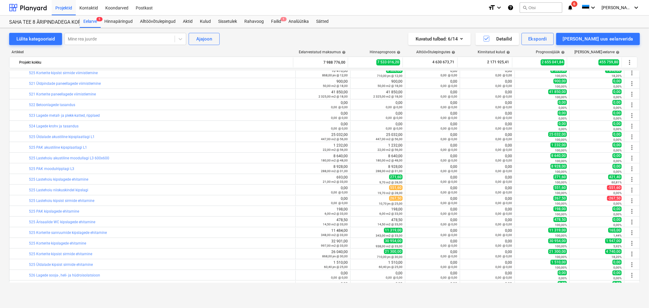
scroll to position [878, 0]
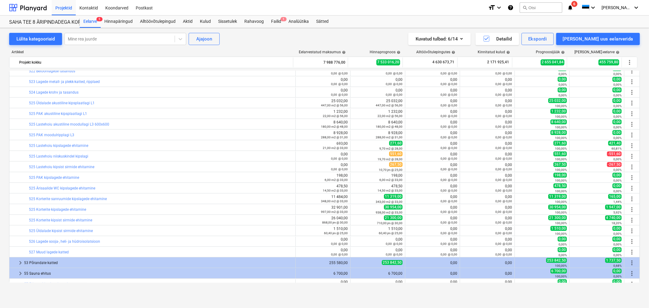
click at [354, 177] on span "edit" at bounding box center [356, 177] width 5 height 5
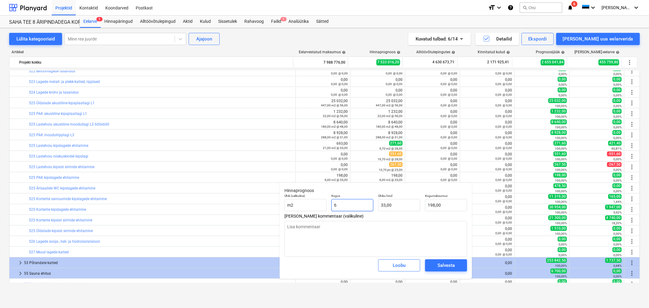
click at [350, 206] on input "6" at bounding box center [352, 205] width 42 height 12
click at [437, 264] on div "Salvesta" at bounding box center [445, 265] width 17 height 8
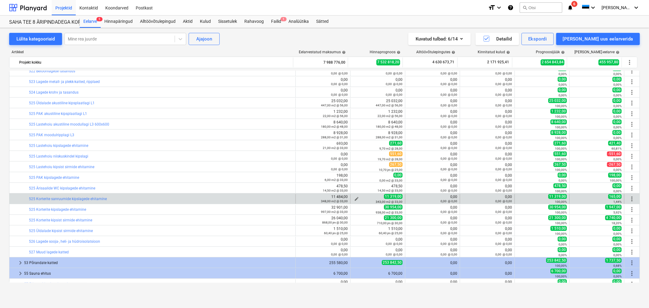
click at [355, 196] on button "edit" at bounding box center [356, 198] width 7 height 7
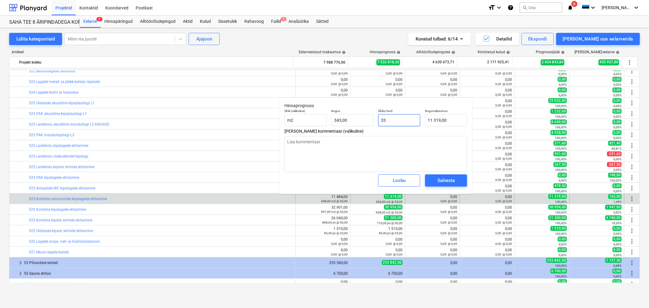
click at [397, 120] on input "33" at bounding box center [399, 120] width 42 height 12
click at [448, 182] on div "Salvesta" at bounding box center [445, 180] width 17 height 8
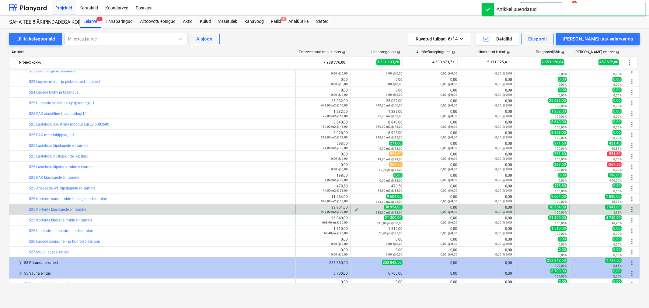
click at [355, 208] on span "edit" at bounding box center [356, 209] width 5 height 5
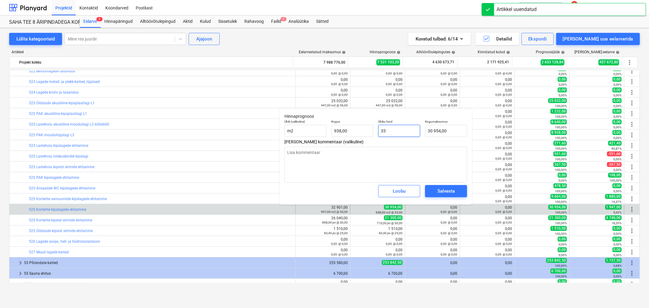
click at [416, 129] on input "33" at bounding box center [399, 131] width 42 height 12
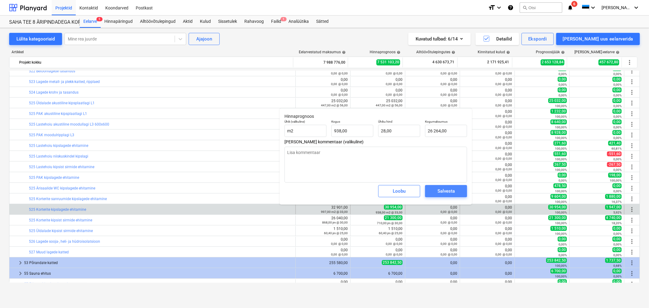
click at [438, 187] on div "Salvesta" at bounding box center [445, 191] width 17 height 8
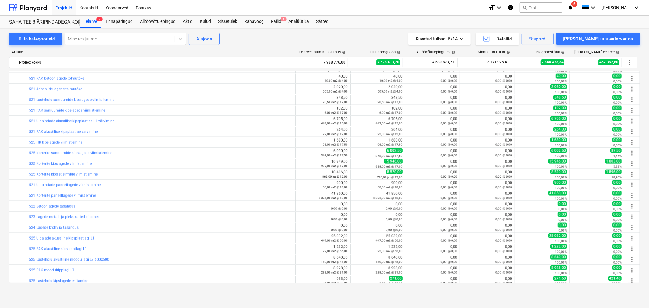
scroll to position [709, 0]
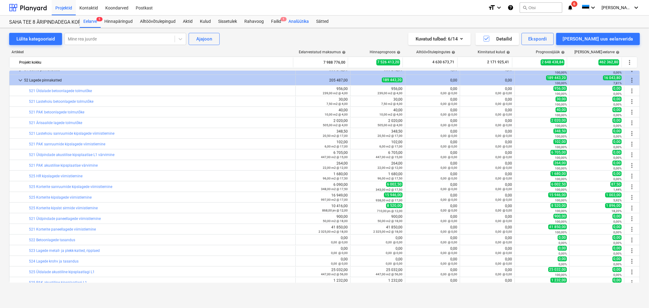
click at [291, 21] on div "Analüütika" at bounding box center [299, 22] width 28 height 12
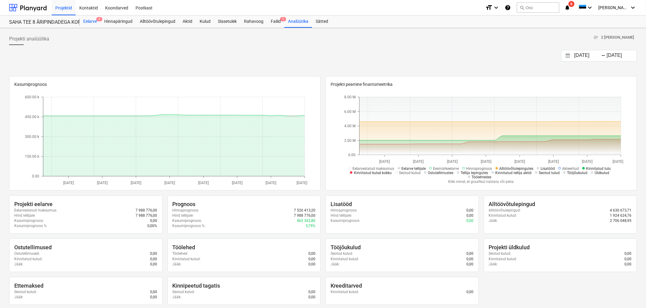
click at [92, 16] on div "Eelarve 5" at bounding box center [90, 22] width 21 height 12
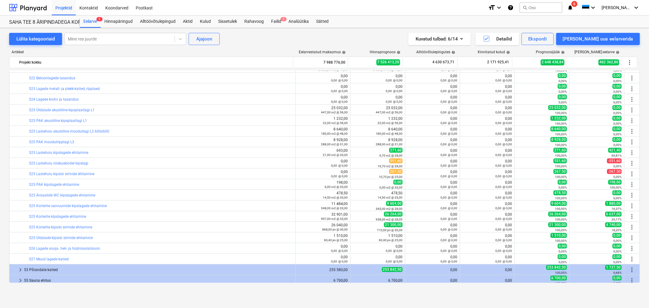
scroll to position [810, 0]
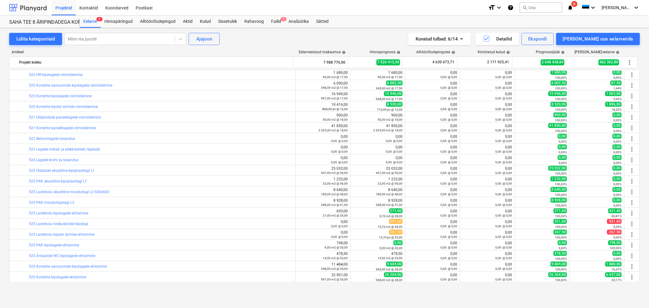
click at [28, 10] on div at bounding box center [28, 7] width 38 height 15
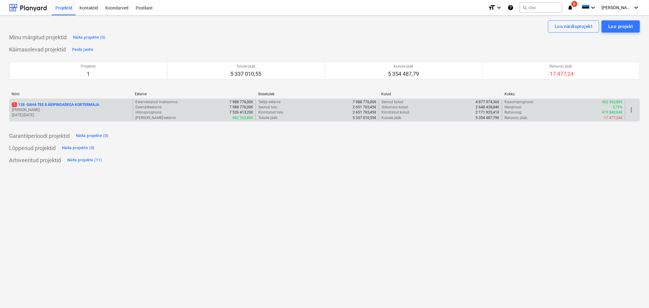
click at [628, 111] on span "more_vert" at bounding box center [630, 109] width 7 height 7
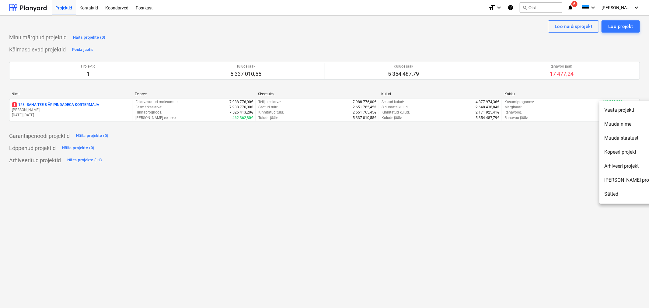
click at [536, 195] on div at bounding box center [324, 154] width 649 height 308
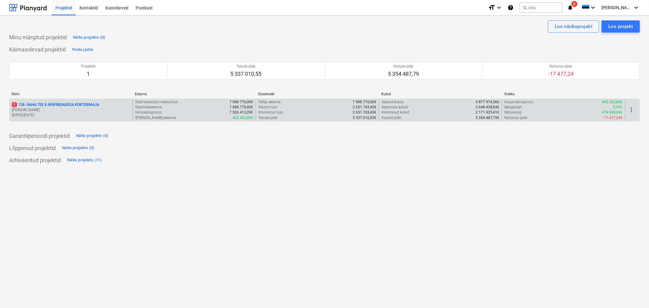
click at [47, 106] on p "1 128 - SAHA TEE 8 ÄRIPINDADEGA KORTERMAJA" at bounding box center [55, 104] width 87 height 5
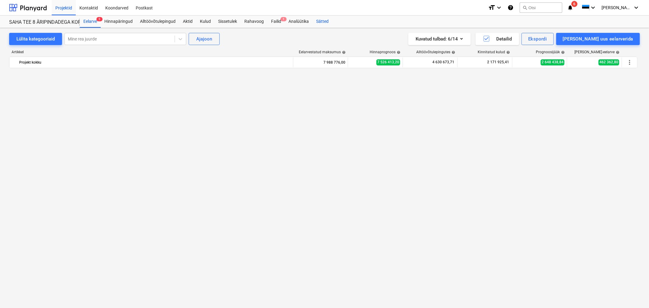
scroll to position [810, 0]
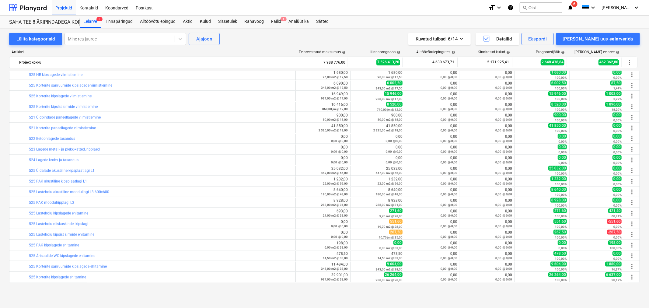
click at [427, 9] on div "Projektid Kontaktid Koondarved Postkast" at bounding box center [267, 7] width 431 height 15
click at [596, 5] on icon "keyboard_arrow_down" at bounding box center [592, 7] width 7 height 7
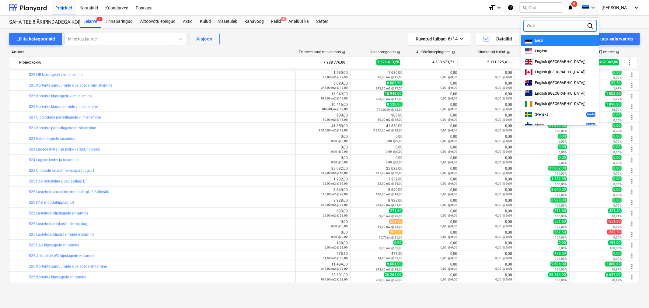
click at [605, 5] on div at bounding box center [324, 154] width 649 height 308
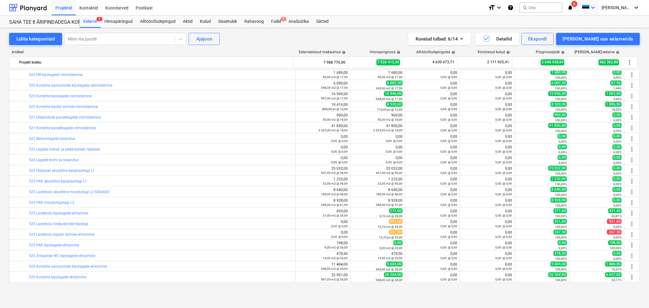
click at [596, 5] on icon "keyboard_arrow_down" at bounding box center [592, 7] width 7 height 7
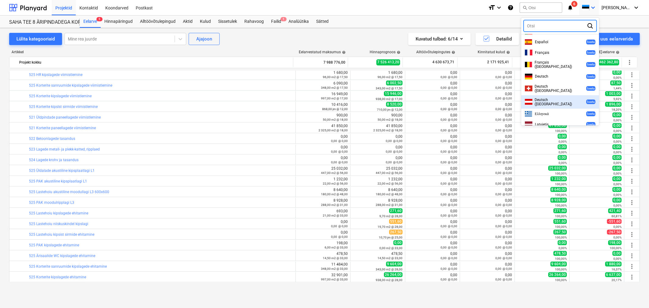
scroll to position [164, 0]
click at [435, 17] on div at bounding box center [324, 154] width 649 height 308
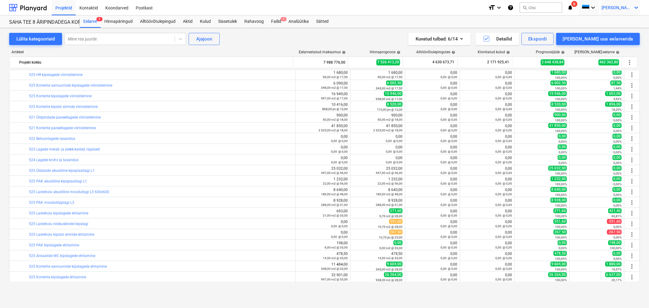
click at [638, 5] on icon "keyboard_arrow_down" at bounding box center [635, 7] width 7 height 7
click at [616, 23] on div "Sätted" at bounding box center [621, 24] width 36 height 10
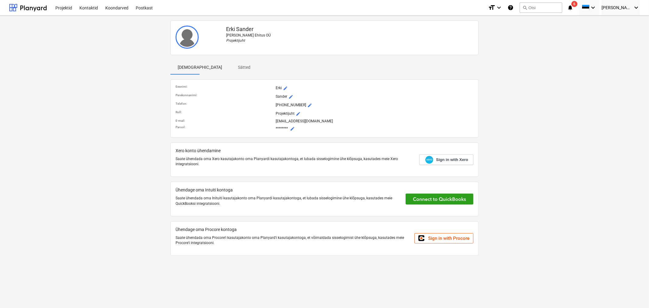
click at [237, 66] on p "Sätted" at bounding box center [244, 67] width 15 height 6
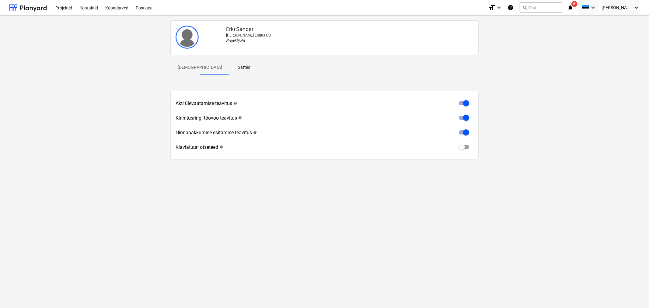
click at [182, 68] on p "[DEMOGRAPHIC_DATA]" at bounding box center [200, 67] width 44 height 6
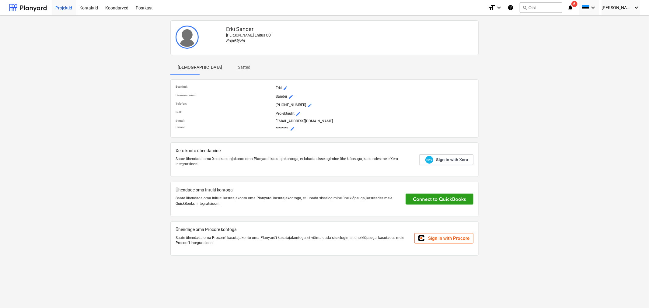
click at [67, 5] on div "Projektid" at bounding box center [64, 8] width 24 height 16
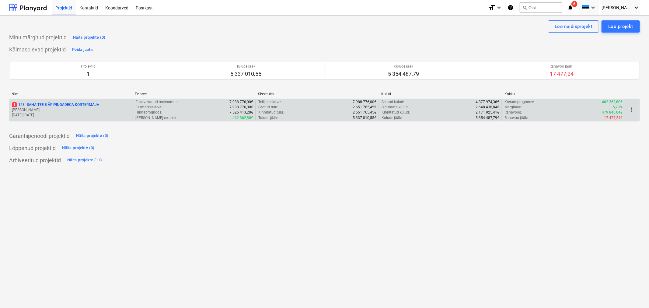
click at [55, 106] on p "1 128 - SAHA TEE 8 ÄRIPINDADEGA KORTERMAJA" at bounding box center [55, 104] width 87 height 5
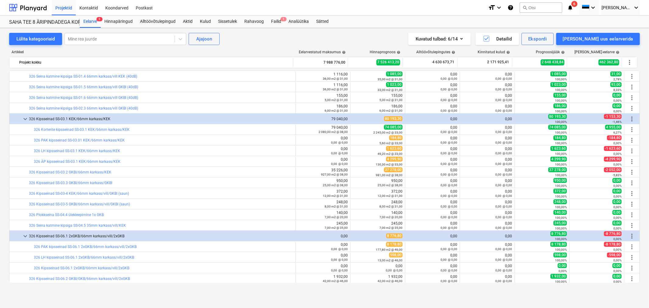
scroll to position [303, 0]
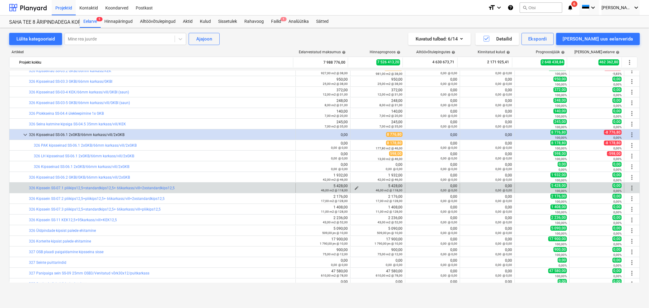
click at [354, 187] on span "edit" at bounding box center [356, 187] width 5 height 5
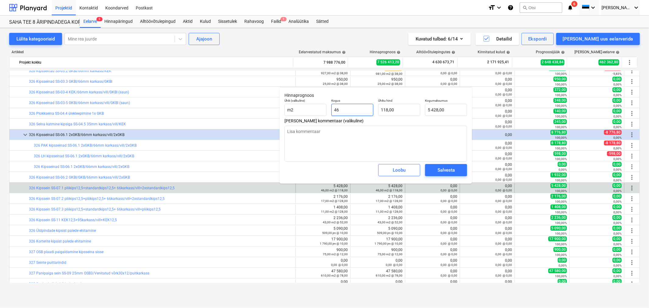
click at [356, 108] on input "46" at bounding box center [352, 110] width 42 height 12
click at [444, 171] on div "Salvesta" at bounding box center [445, 170] width 17 height 8
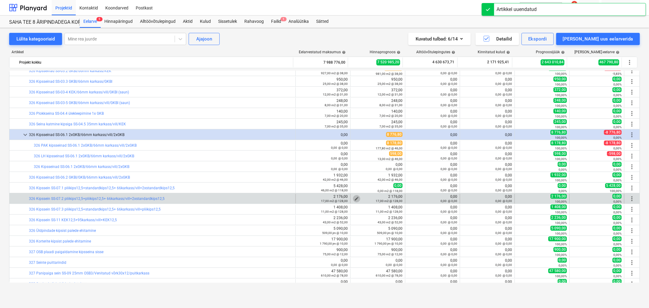
click at [354, 197] on span "edit" at bounding box center [356, 198] width 5 height 5
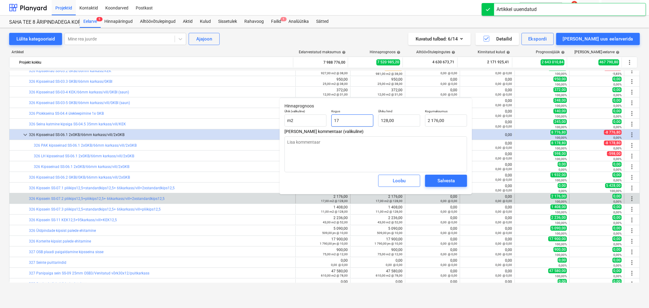
click at [353, 122] on input "17" at bounding box center [352, 120] width 42 height 12
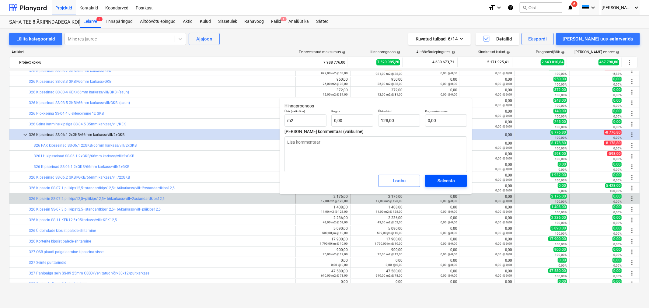
click at [434, 179] on span "Salvesta" at bounding box center [445, 181] width 27 height 8
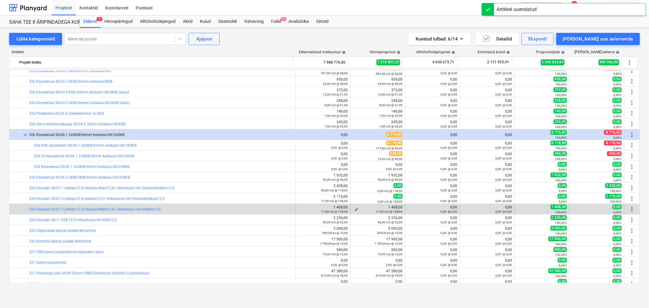
click at [354, 207] on span "edit" at bounding box center [356, 209] width 5 height 5
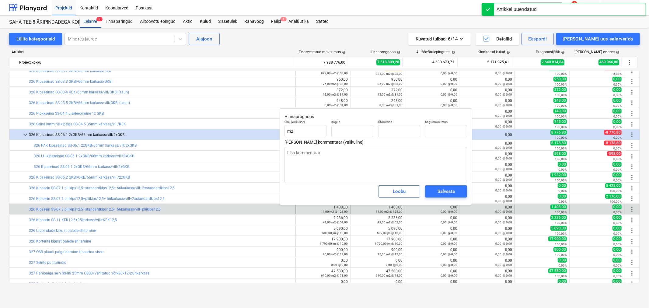
click at [356, 206] on div "1 408,00 11,00 m2 @ 128,00" at bounding box center [378, 209] width 50 height 9
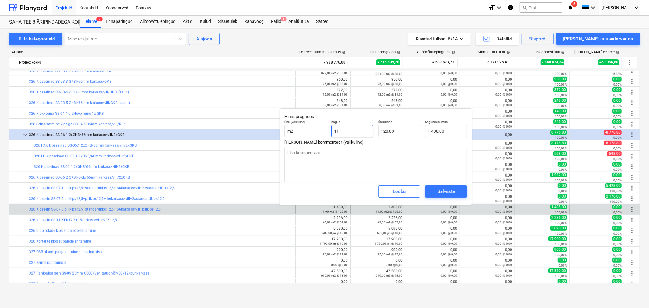
click at [352, 131] on input "11" at bounding box center [352, 131] width 42 height 12
click at [444, 191] on div "Salvesta" at bounding box center [445, 191] width 17 height 8
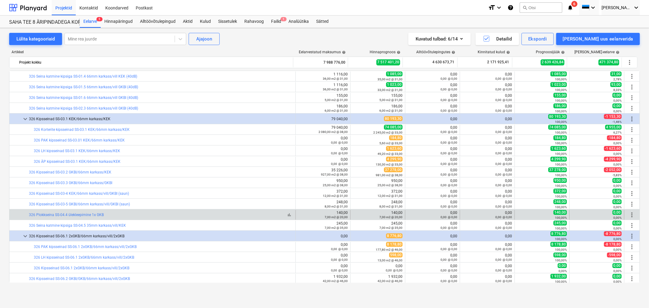
scroll to position [236, 0]
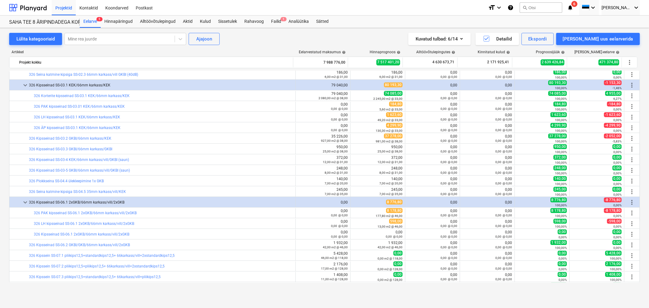
click at [354, 178] on button "edit" at bounding box center [356, 180] width 7 height 7
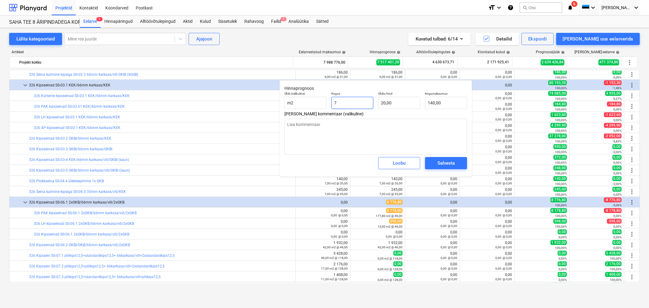
click at [357, 101] on input "7" at bounding box center [352, 103] width 42 height 12
click at [356, 101] on input "7" at bounding box center [352, 103] width 42 height 12
drag, startPoint x: 396, startPoint y: 102, endPoint x: 390, endPoint y: 113, distance: 12.8
click at [390, 113] on div "Hinnaprognoos Ühik (valikuline) m2 Kogus 89,00 Ühiku hind 20 Kogumaksumus 1 780…" at bounding box center [375, 128] width 192 height 96
click at [400, 101] on input "20" at bounding box center [399, 103] width 42 height 12
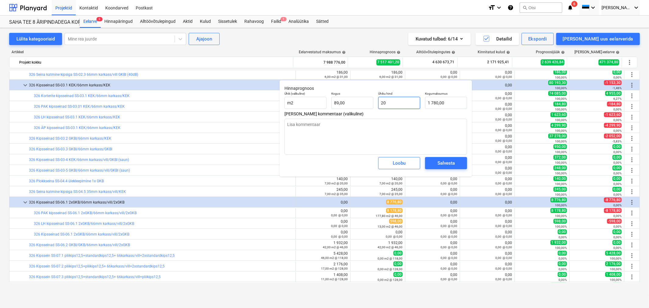
click at [399, 100] on input "20" at bounding box center [399, 103] width 42 height 12
click at [399, 101] on input "20" at bounding box center [399, 103] width 42 height 12
click at [432, 163] on span "Salvesta" at bounding box center [445, 163] width 27 height 8
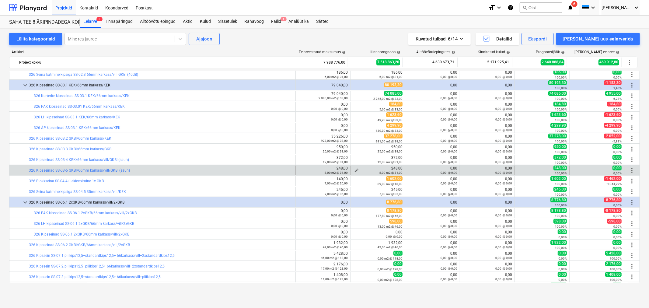
click at [354, 170] on span "edit" at bounding box center [356, 170] width 5 height 5
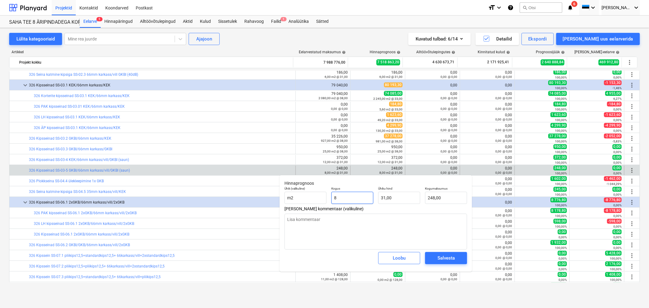
click at [345, 199] on input "8" at bounding box center [352, 198] width 42 height 12
click at [441, 259] on div "Salvesta" at bounding box center [445, 258] width 17 height 8
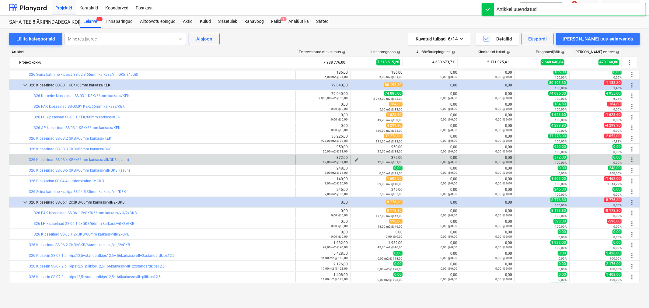
click at [354, 159] on span "edit" at bounding box center [356, 159] width 5 height 5
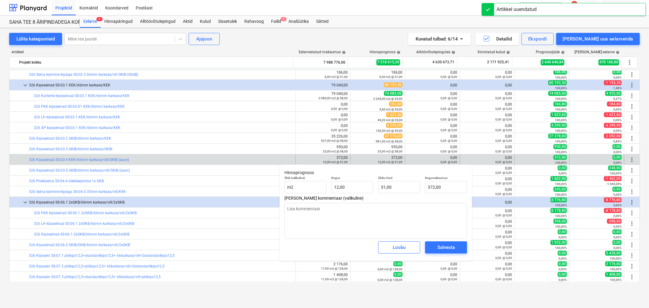
click at [354, 159] on div "372,00 12,00 m2 @ 31,00" at bounding box center [378, 159] width 50 height 9
click at [357, 181] on input "12" at bounding box center [352, 187] width 42 height 12
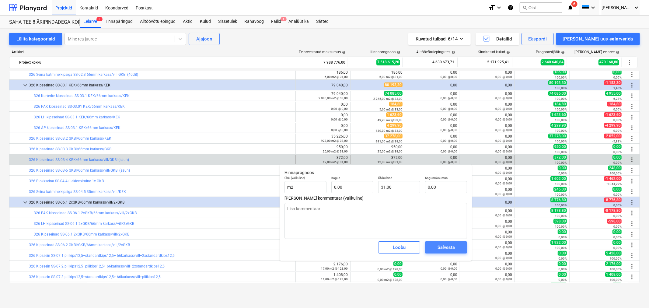
click at [438, 247] on div "Salvesta" at bounding box center [445, 247] width 17 height 8
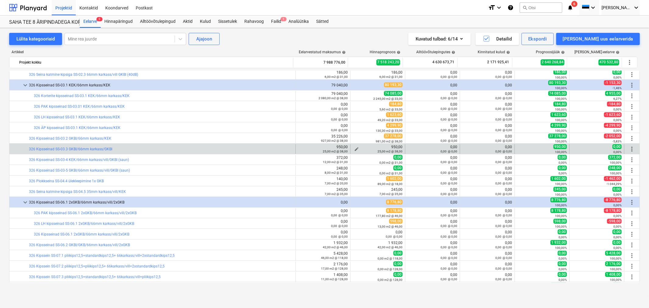
click at [355, 147] on span "edit" at bounding box center [356, 149] width 5 height 5
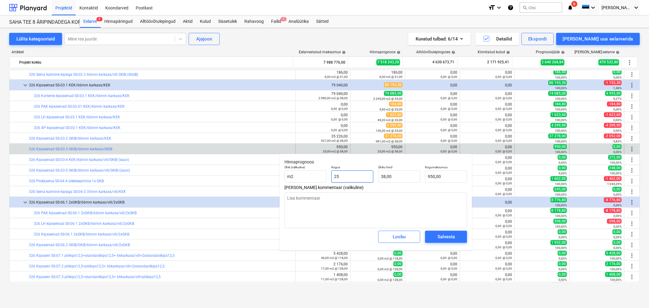
click at [361, 176] on input "25" at bounding box center [352, 176] width 42 height 12
click at [445, 237] on div "Salvesta" at bounding box center [445, 237] width 17 height 8
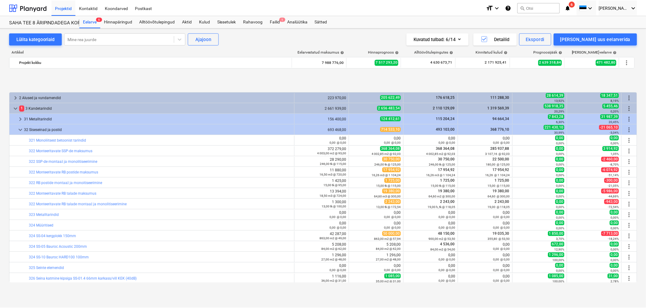
scroll to position [34, 0]
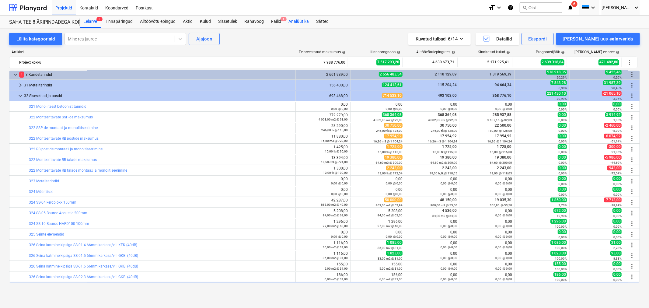
click at [301, 21] on div "Analüütika" at bounding box center [299, 22] width 28 height 12
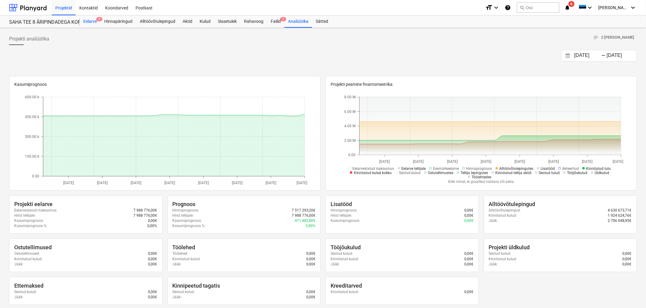
click at [87, 20] on div "Eelarve 5" at bounding box center [90, 22] width 21 height 12
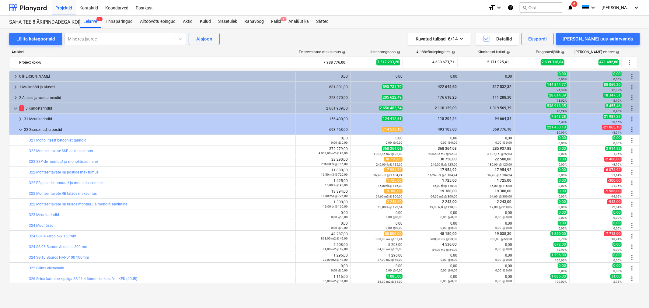
scroll to position [34, 0]
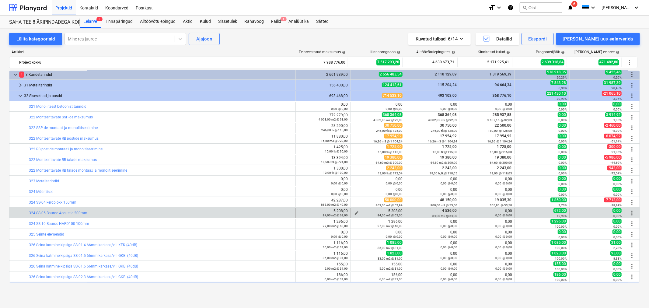
click at [356, 211] on span "edit" at bounding box center [356, 212] width 5 height 5
type textarea "x"
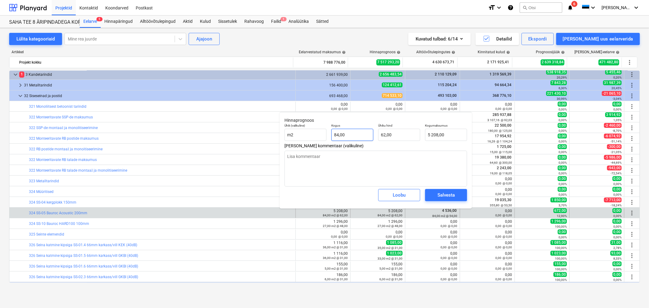
type input "84"
click at [336, 133] on input "84" at bounding box center [352, 135] width 42 height 12
click at [335, 134] on input "84" at bounding box center [352, 135] width 42 height 12
type textarea "x"
type input "1"
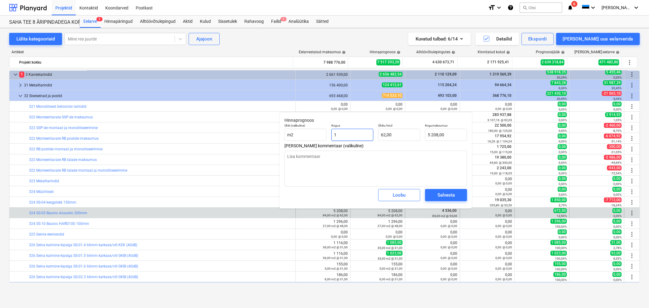
type input "62,00"
type textarea "x"
type input "16"
type input "992,00"
type textarea "x"
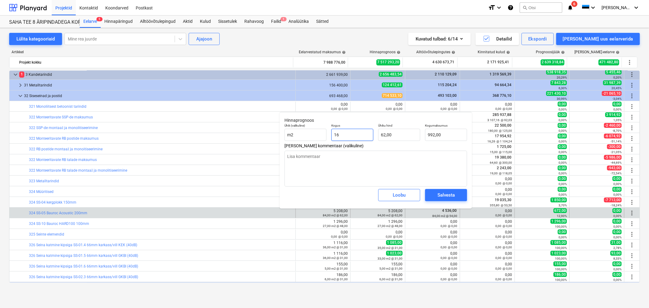
type input "162"
type input "10 044,00"
type textarea "x"
type input "162,"
type textarea "x"
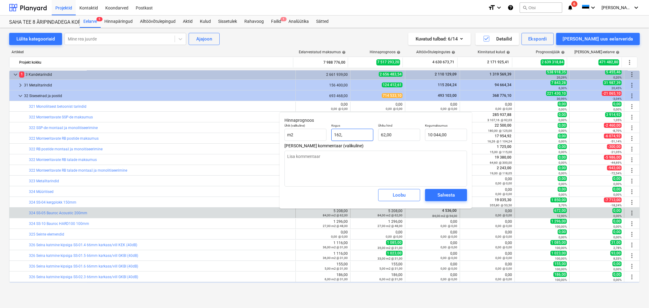
type input "162,7"
type input "10 087,40"
type input "162,7"
type textarea "x"
type input "162,70"
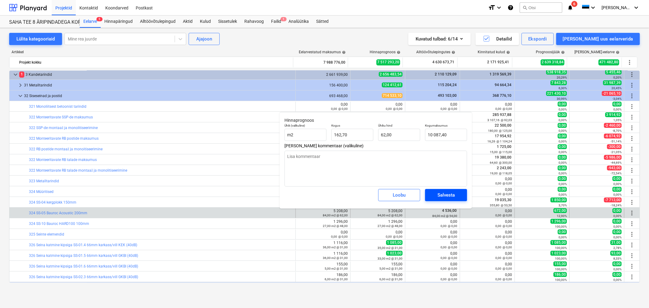
click at [437, 193] on div "Salvesta" at bounding box center [445, 195] width 17 height 8
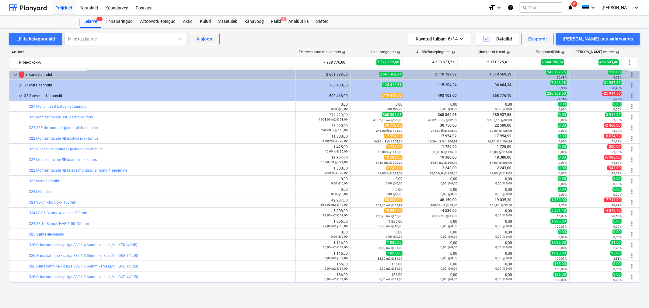
type textarea "x"
click at [299, 15] on div "Projektid Kontaktid Koondarved Postkast format_size keyboard_arrow_down help se…" at bounding box center [324, 8] width 649 height 16
click at [297, 21] on div "Analüütika" at bounding box center [299, 22] width 28 height 12
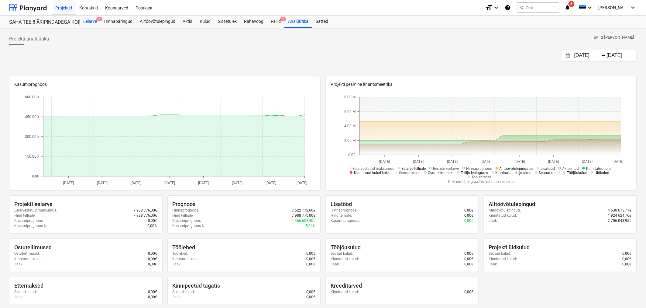
click at [95, 19] on div "Eelarve 5" at bounding box center [90, 22] width 21 height 12
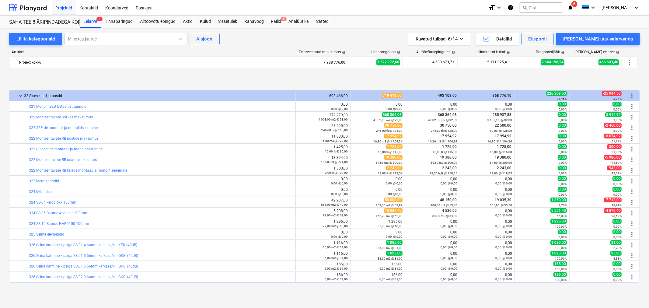
scroll to position [67, 0]
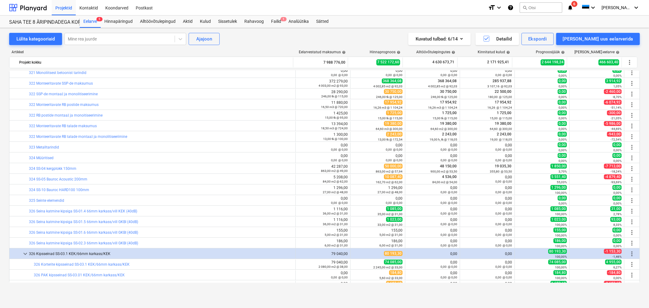
drag, startPoint x: 289, startPoint y: 42, endPoint x: 280, endPoint y: 40, distance: 9.3
click at [280, 40] on div "Lülita kategooriaid Mine rea juurde Ajajoon Kuvatud tulbad : 6/14 Detailid Eksp…" at bounding box center [324, 39] width 630 height 12
click at [470, 38] on button "Kuvatud tulbad : 6/14" at bounding box center [439, 39] width 62 height 12
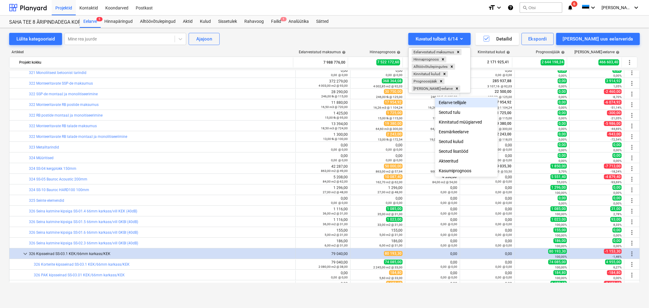
click at [379, 42] on div at bounding box center [324, 154] width 649 height 308
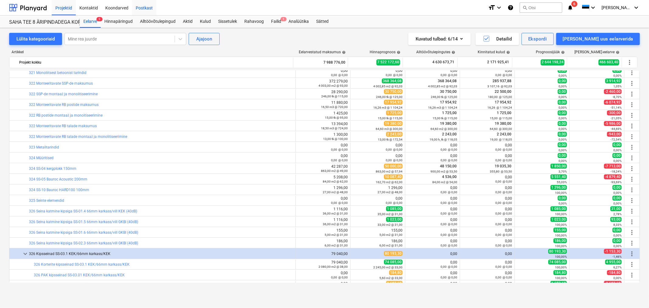
click at [141, 8] on div "Postkast" at bounding box center [144, 8] width 24 height 16
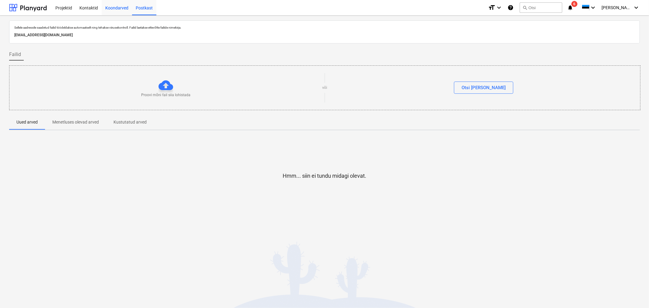
click at [105, 8] on div "Koondarved" at bounding box center [117, 8] width 30 height 16
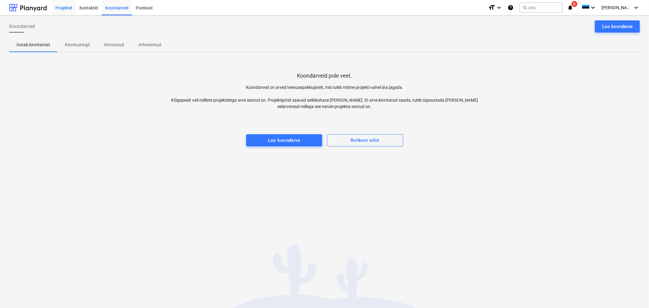
click at [62, 8] on div "Projektid" at bounding box center [64, 8] width 24 height 16
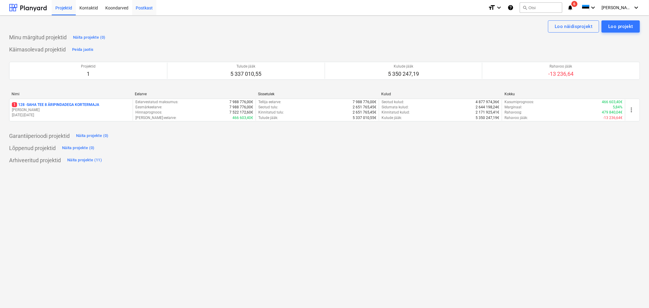
click at [148, 4] on div "Postkast" at bounding box center [144, 8] width 24 height 16
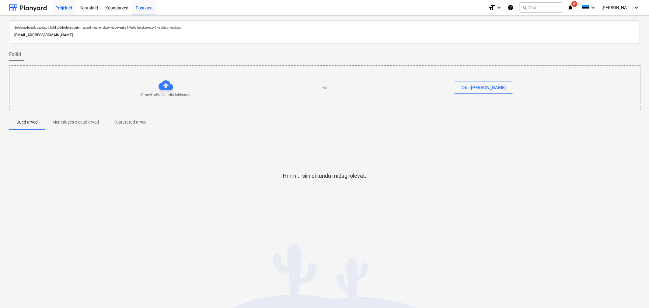
click at [70, 5] on div "Projektid" at bounding box center [64, 8] width 24 height 16
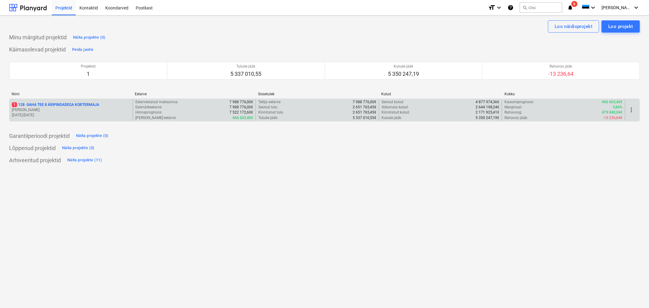
click at [77, 106] on p "1 128 - SAHA TEE 8 ÄRIPINDADEGA KORTERMAJA" at bounding box center [55, 104] width 87 height 5
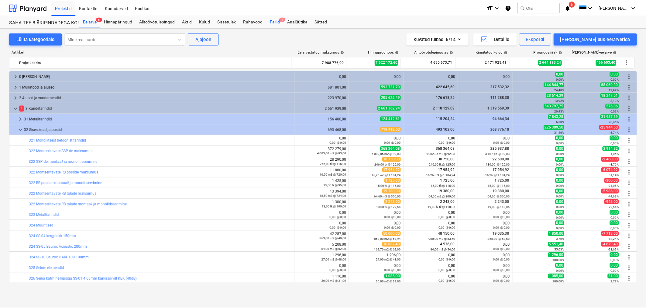
scroll to position [67, 0]
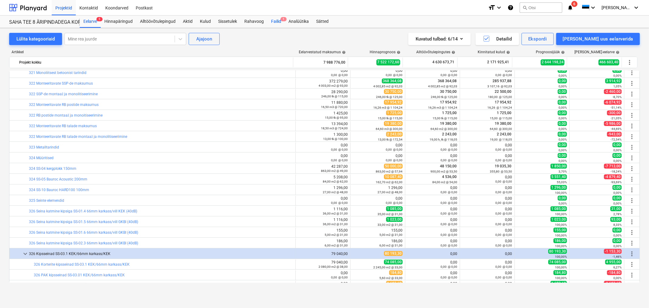
click at [280, 19] on span "1" at bounding box center [283, 19] width 6 height 4
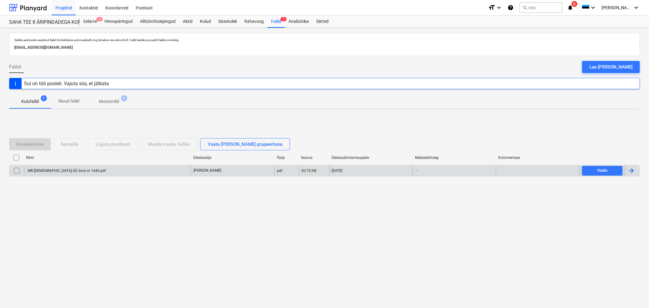
click at [36, 171] on div "MR Profiil OÜ Arve nr 1446.pdf" at bounding box center [66, 170] width 79 height 4
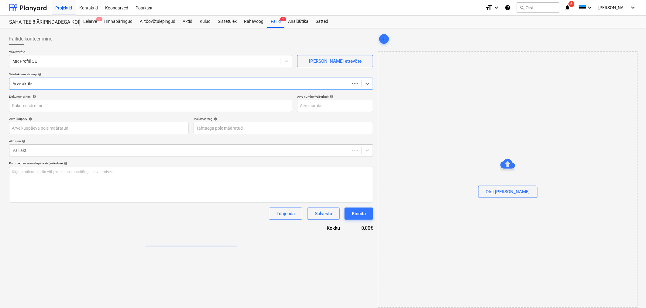
type input "MR Profiil OÜ Arve nr 1446.pdf"
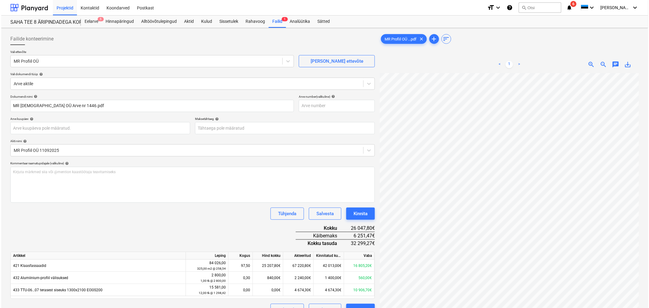
scroll to position [17, 106]
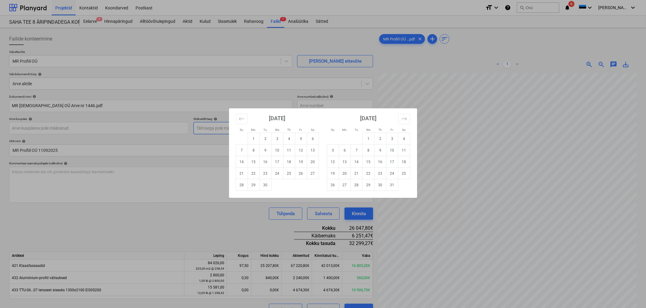
click at [220, 131] on body "Projektid Kontaktid Koondarved Postkast format_size keyboard_arrow_down help se…" at bounding box center [323, 154] width 646 height 308
click at [293, 171] on td "25" at bounding box center [289, 174] width 12 height 12
type input "25 Sep 2025"
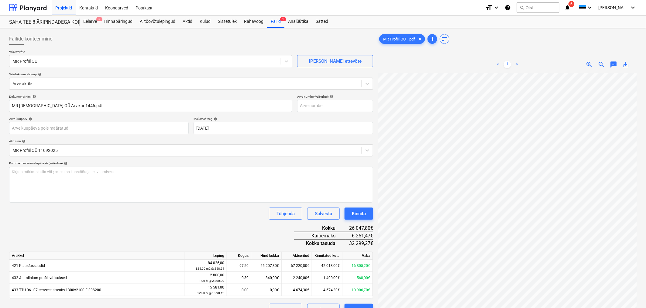
click at [238, 218] on div "Tühjenda Salvesta Kinnita" at bounding box center [191, 213] width 364 height 12
click at [354, 215] on div "Kinnita" at bounding box center [359, 213] width 14 height 8
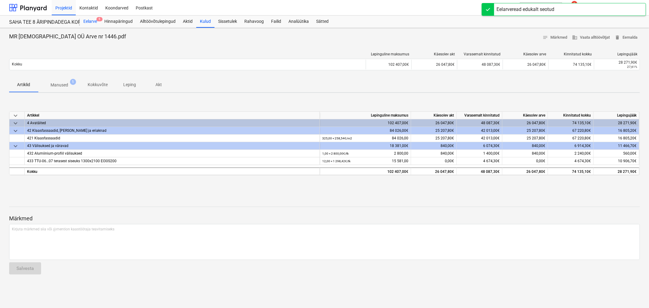
click at [92, 22] on div "Eelarve 5" at bounding box center [90, 22] width 21 height 12
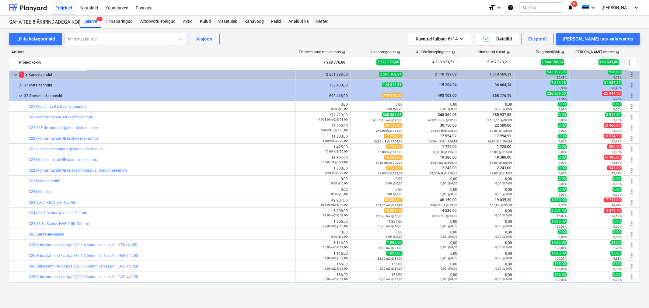
scroll to position [169, 0]
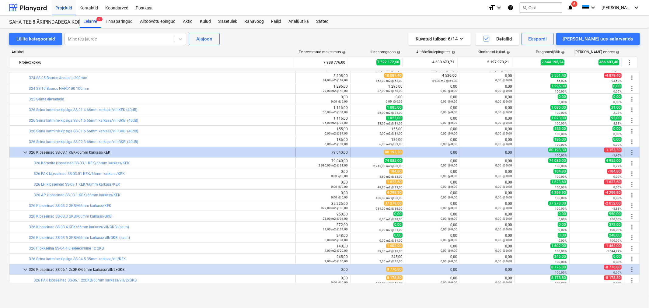
click at [25, 151] on span "keyboard_arrow_down" at bounding box center [25, 152] width 7 height 7
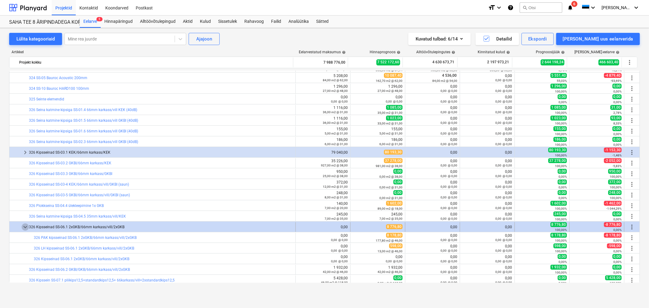
click at [26, 227] on span "keyboard_arrow_down" at bounding box center [25, 226] width 7 height 7
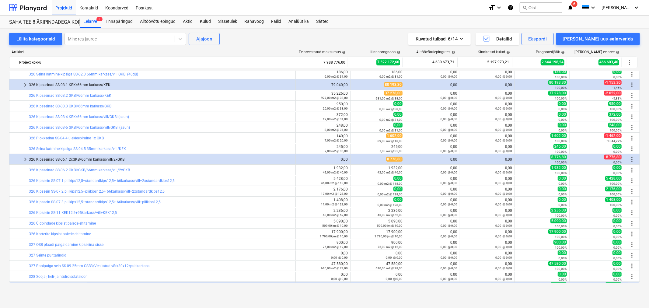
scroll to position [338, 0]
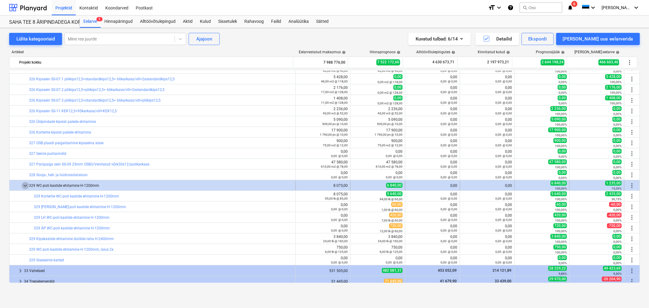
click at [25, 183] on span "keyboard_arrow_down" at bounding box center [25, 185] width 7 height 7
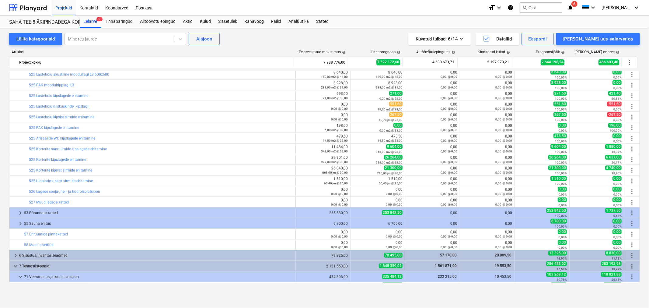
scroll to position [946, 0]
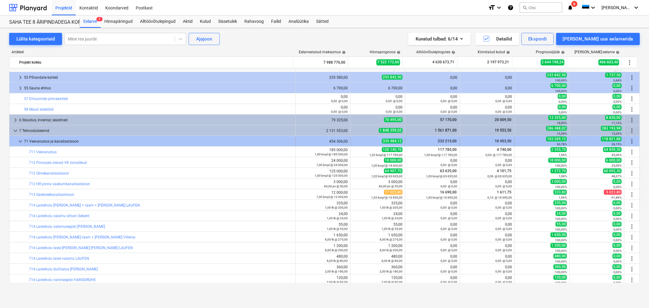
click at [20, 139] on span "keyboard_arrow_down" at bounding box center [20, 141] width 7 height 7
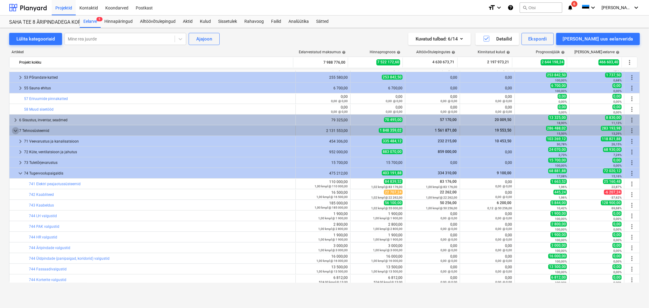
click at [14, 130] on span "keyboard_arrow_down" at bounding box center [15, 130] width 7 height 7
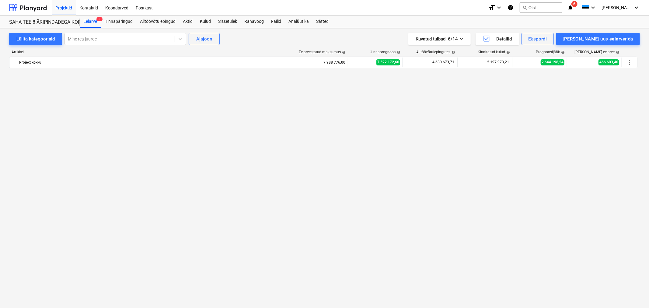
scroll to position [0, 0]
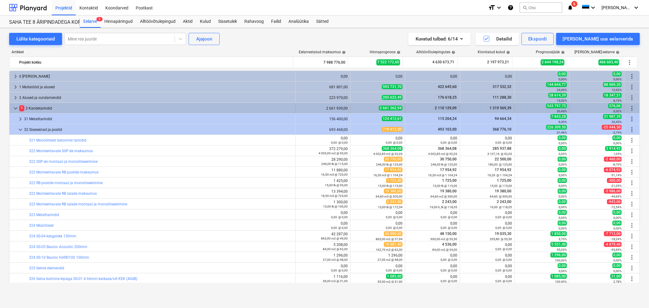
click at [11, 104] on div "keyboard_arrow_down 1 3 Kandetarindid" at bounding box center [152, 108] width 286 height 10
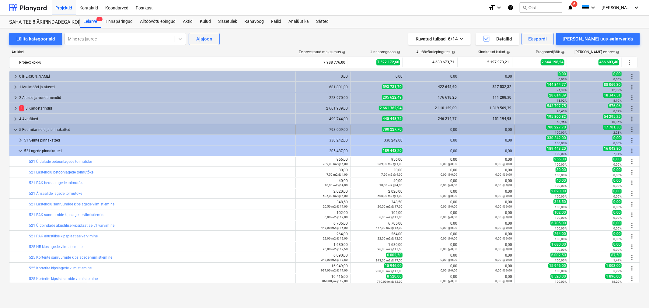
click at [12, 125] on div "keyboard_arrow_down 5 Ruumitarindid ja pinnakatted 798 009,00 780 227,70 0,00 0…" at bounding box center [324, 129] width 630 height 10
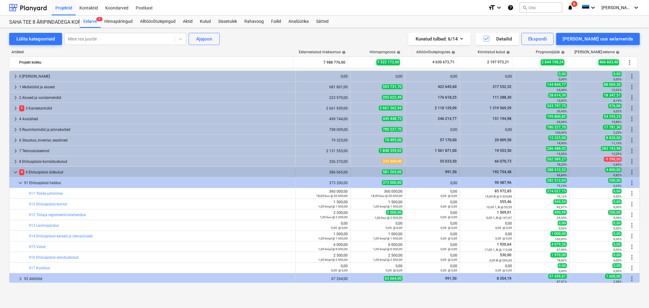
click at [14, 172] on span "keyboard_arrow_down" at bounding box center [15, 171] width 7 height 7
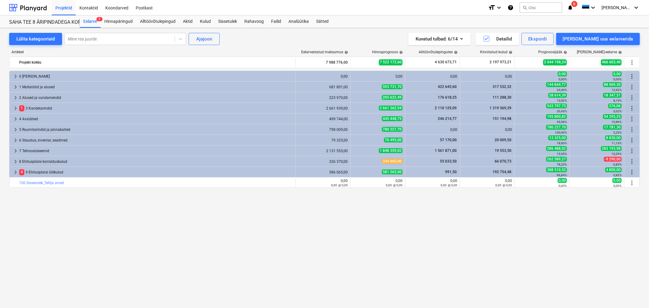
click at [126, 251] on div "keyboard_arrow_right 0 Tellija kulud 0,00 0,00 0,00 0,00 0,00 0,00% 0,00 0,00% …" at bounding box center [324, 177] width 630 height 212
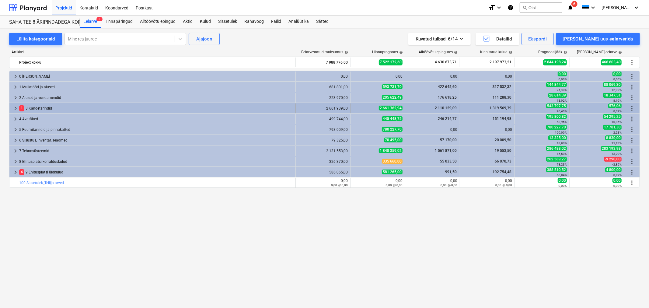
click at [15, 109] on span "keyboard_arrow_right" at bounding box center [15, 108] width 7 height 7
